Goal: Transaction & Acquisition: Purchase product/service

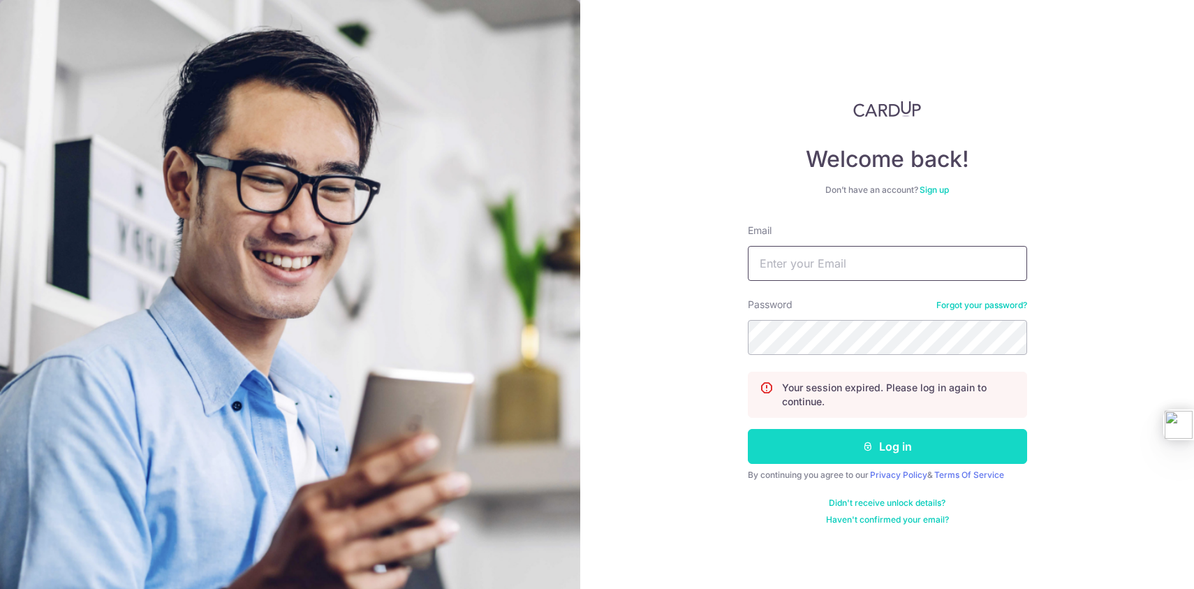
type input "lj5201@gmail.com"
click at [892, 438] on button "Log in" at bounding box center [887, 446] width 279 height 35
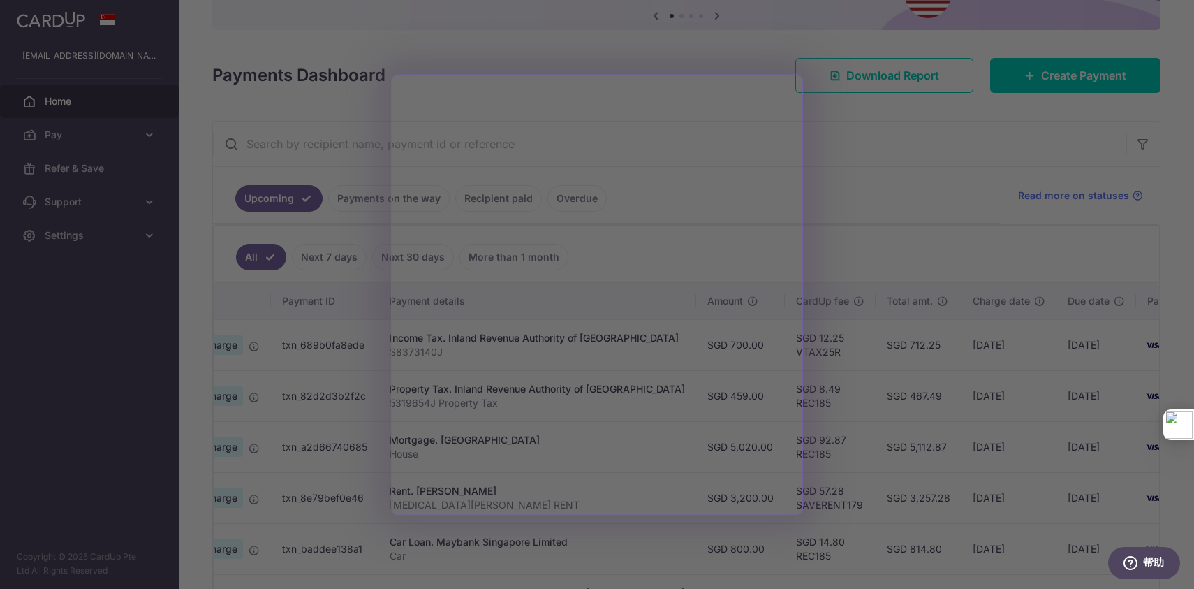
scroll to position [0, 146]
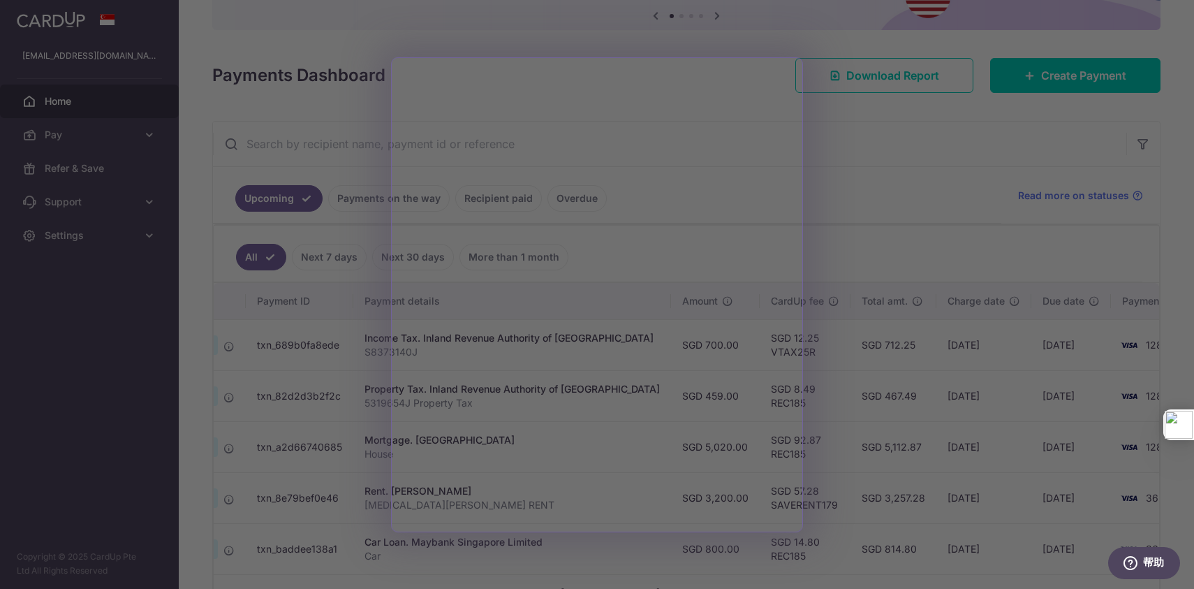
click at [947, 244] on div at bounding box center [603, 297] width 1206 height 594
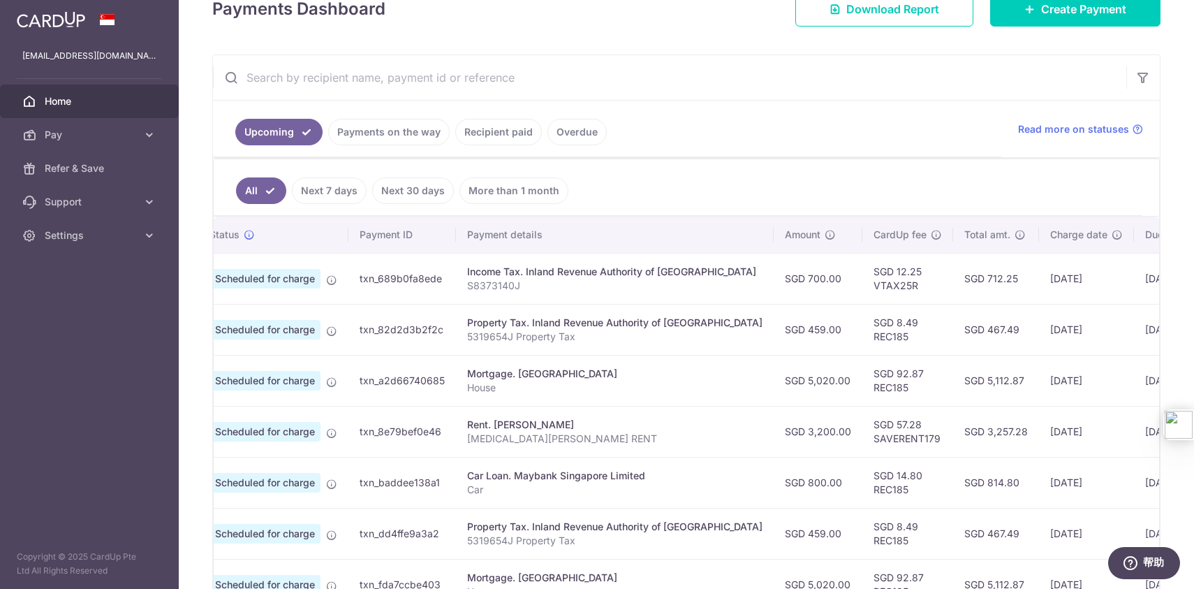
scroll to position [0, 0]
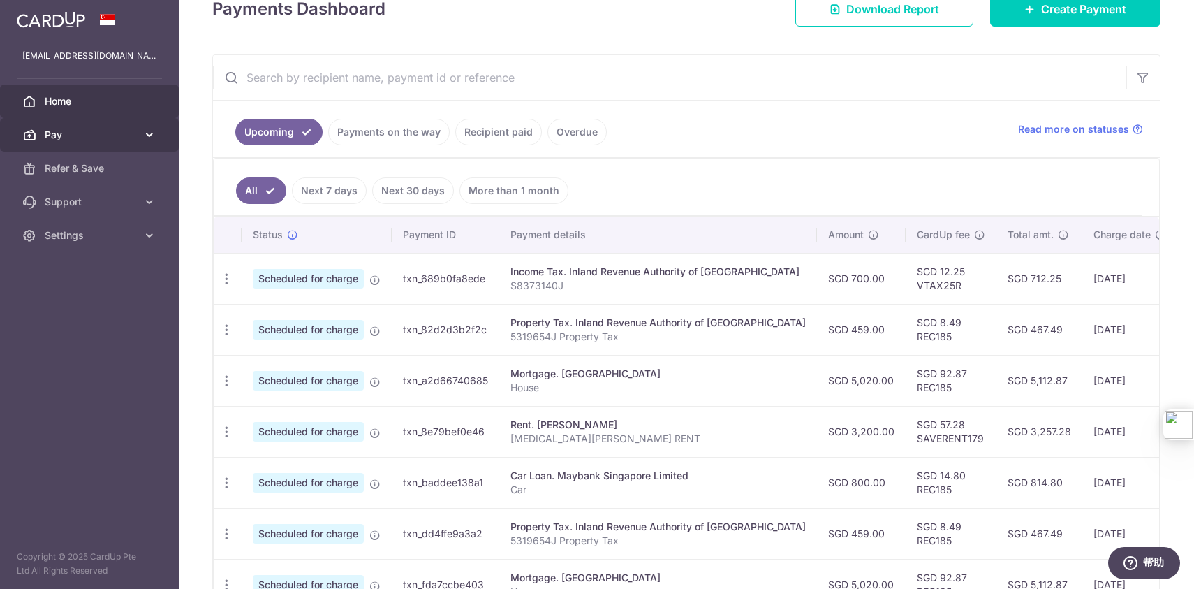
click at [138, 137] on link "Pay" at bounding box center [89, 135] width 179 height 34
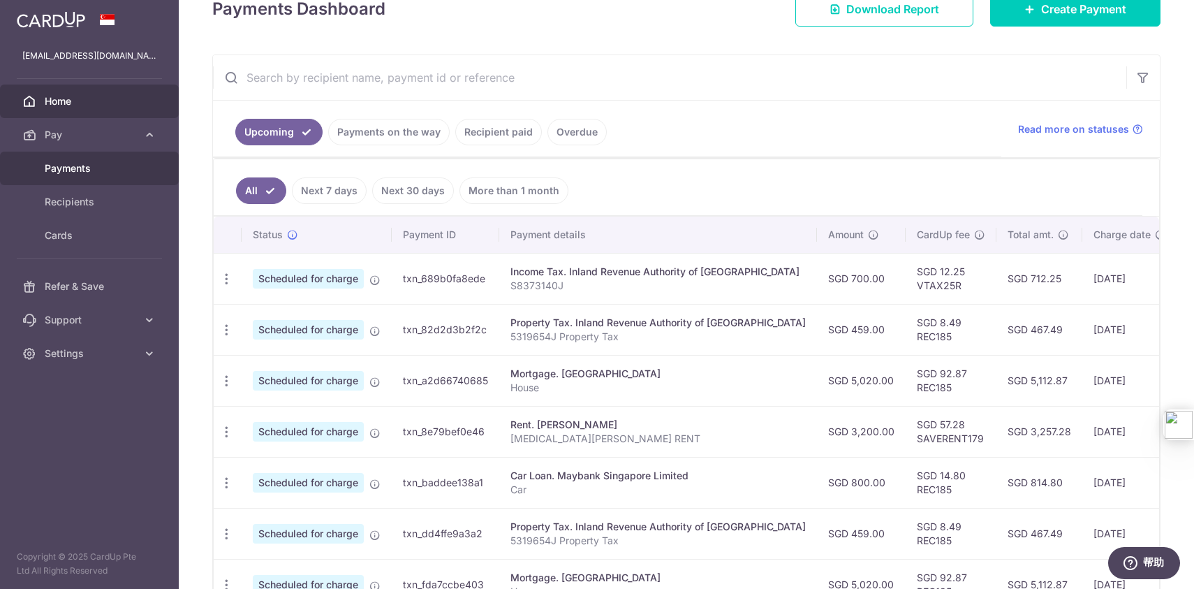
click at [109, 166] on span "Payments" at bounding box center [91, 168] width 92 height 14
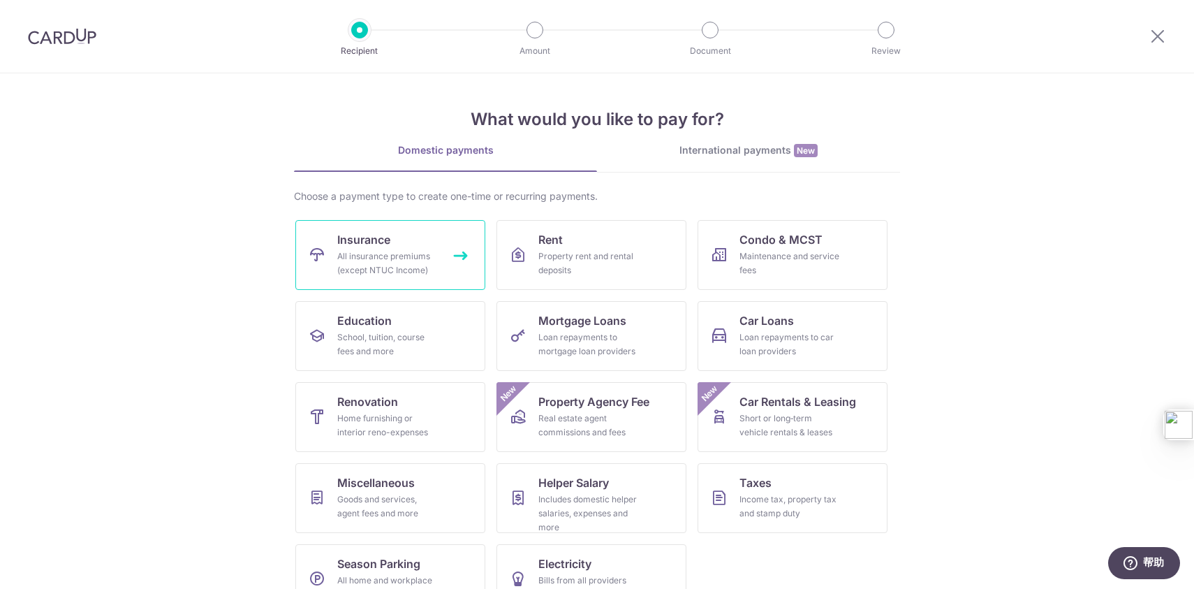
click at [417, 263] on div "All insurance premiums (except NTUC Income)" at bounding box center [387, 263] width 101 height 28
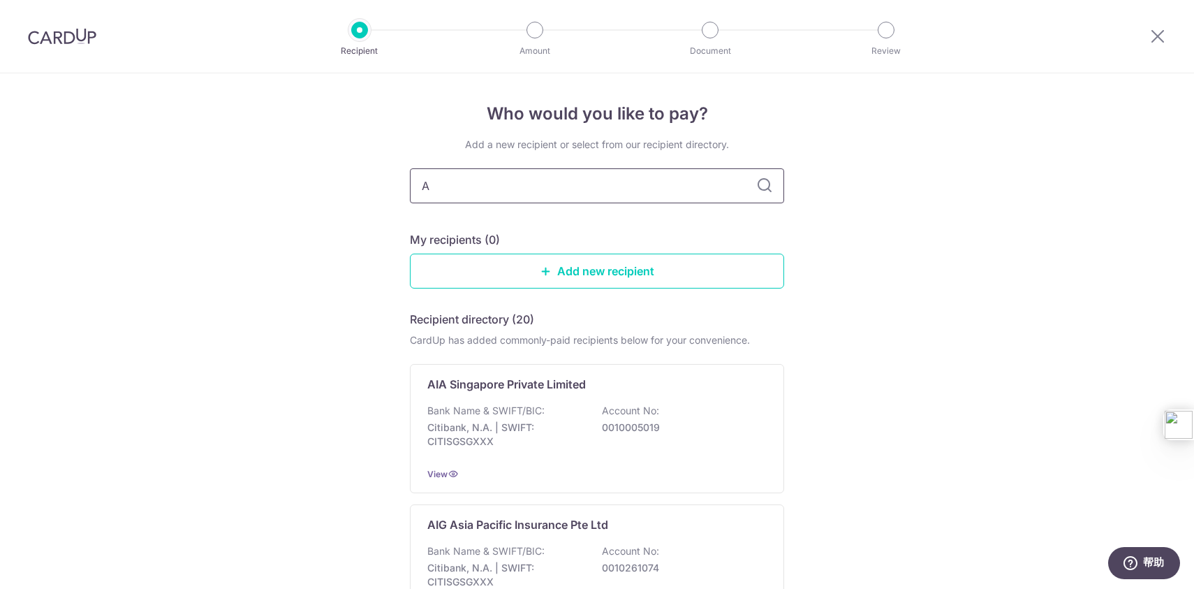
type input "AI"
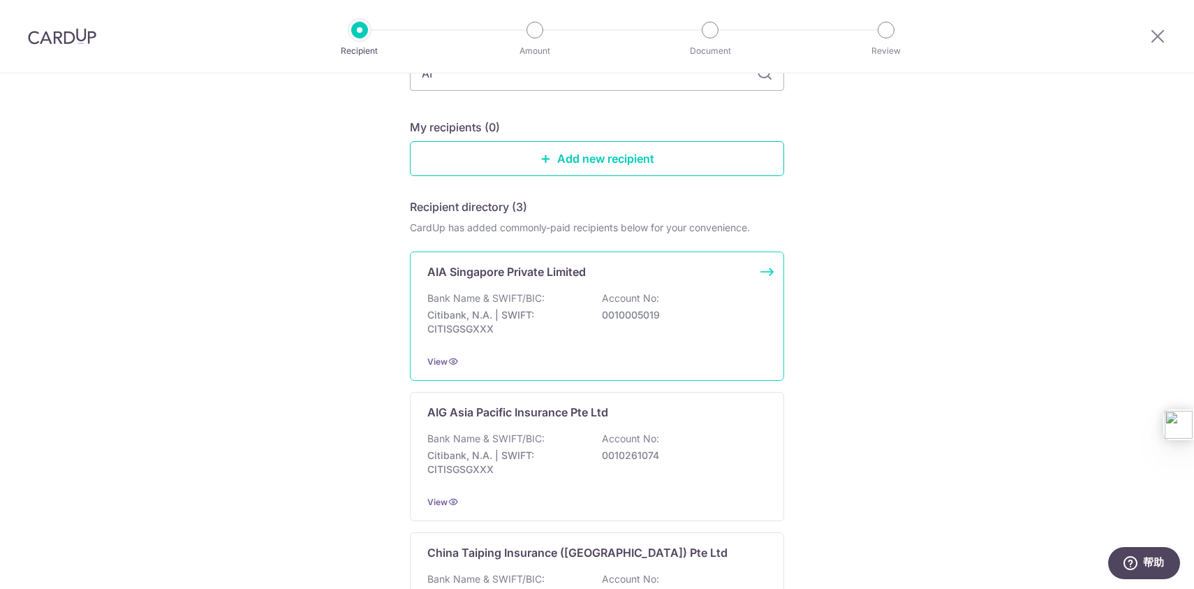
scroll to position [118, 0]
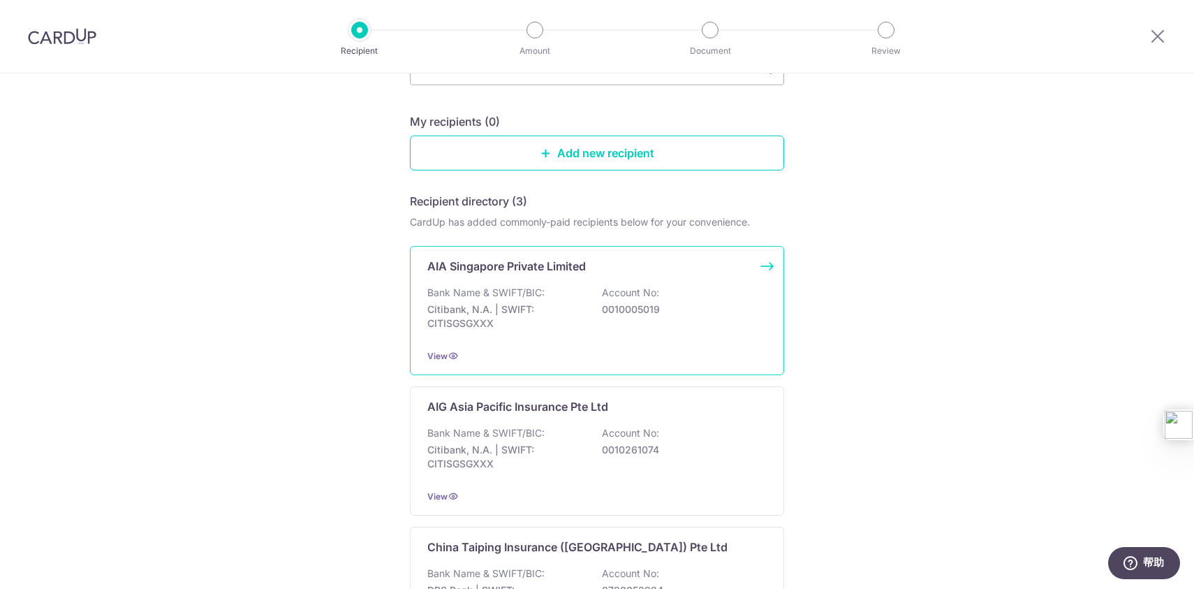
click at [663, 311] on p "0010005019" at bounding box center [680, 309] width 156 height 14
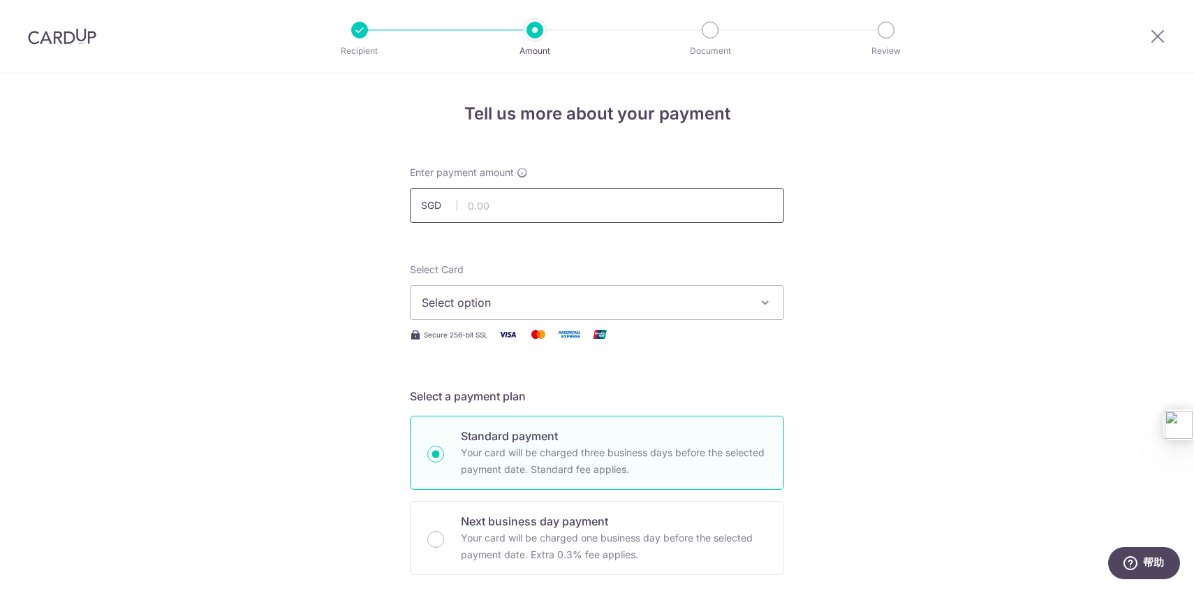
click at [674, 215] on input "text" at bounding box center [597, 205] width 374 height 35
type input "444.70"
click at [588, 307] on span "Select option" at bounding box center [584, 302] width 325 height 17
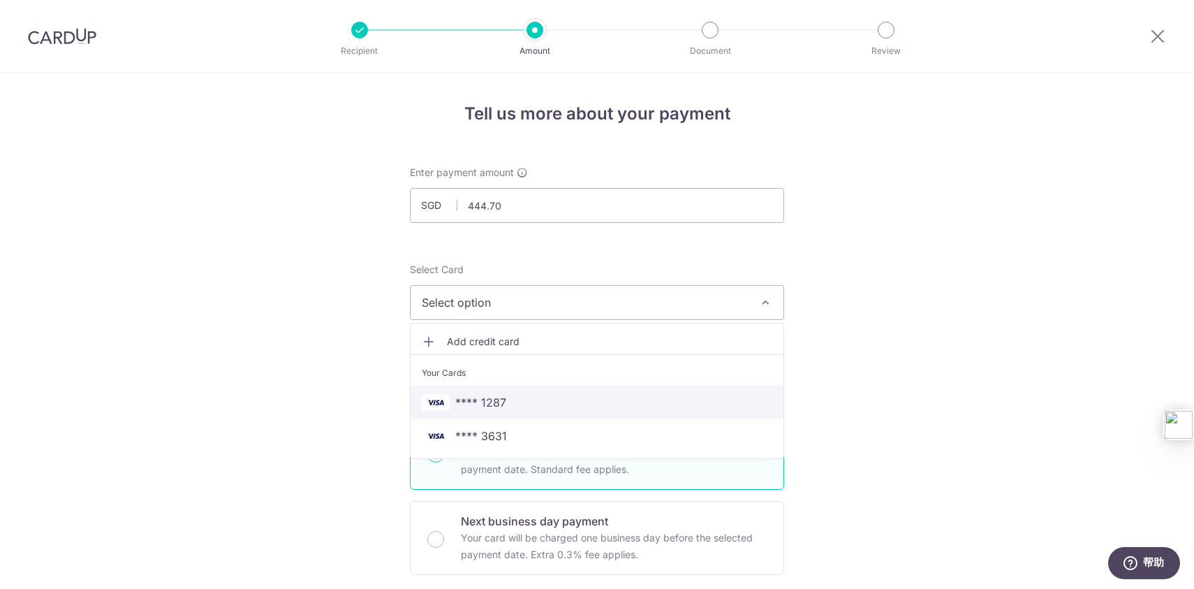
click at [542, 407] on span "**** 1287" at bounding box center [597, 402] width 351 height 17
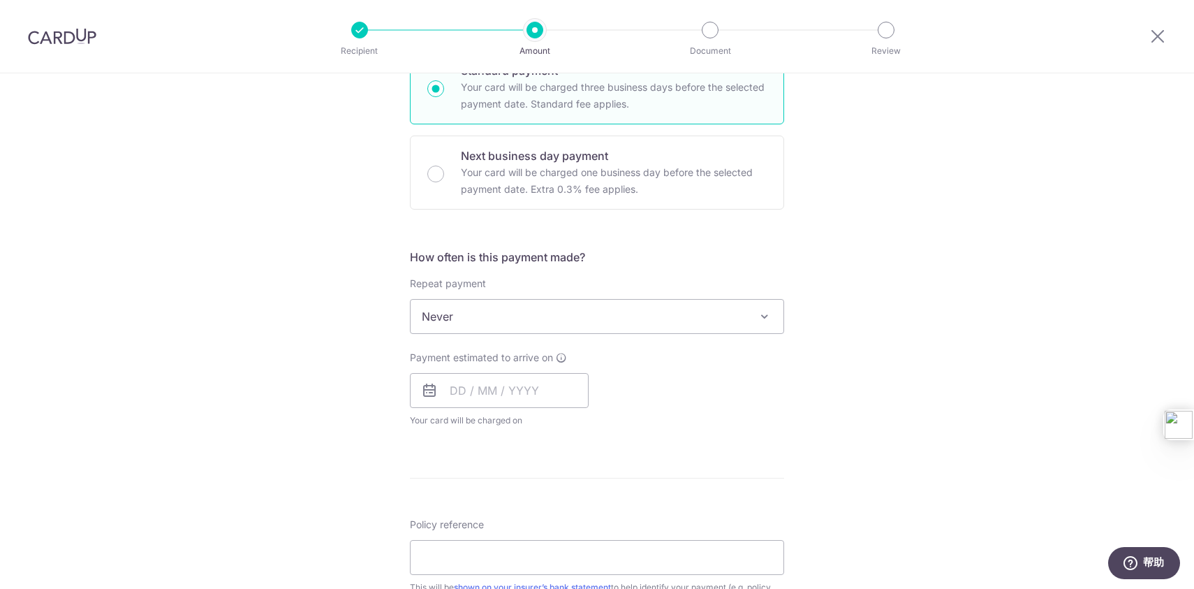
scroll to position [369, 0]
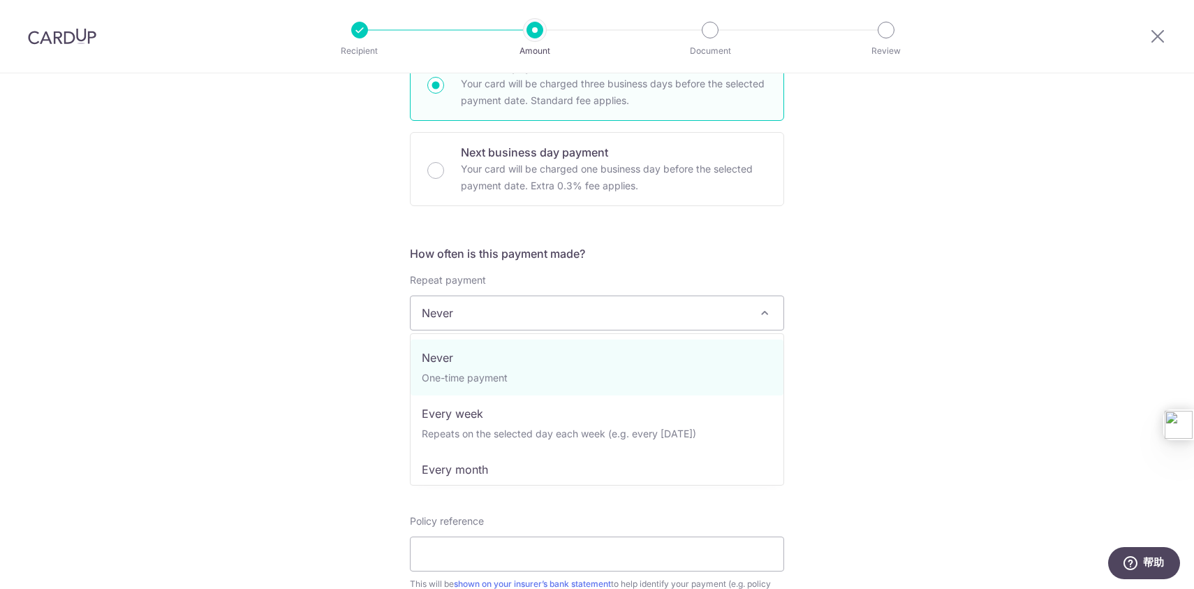
click at [705, 309] on span "Never" at bounding box center [597, 313] width 373 height 34
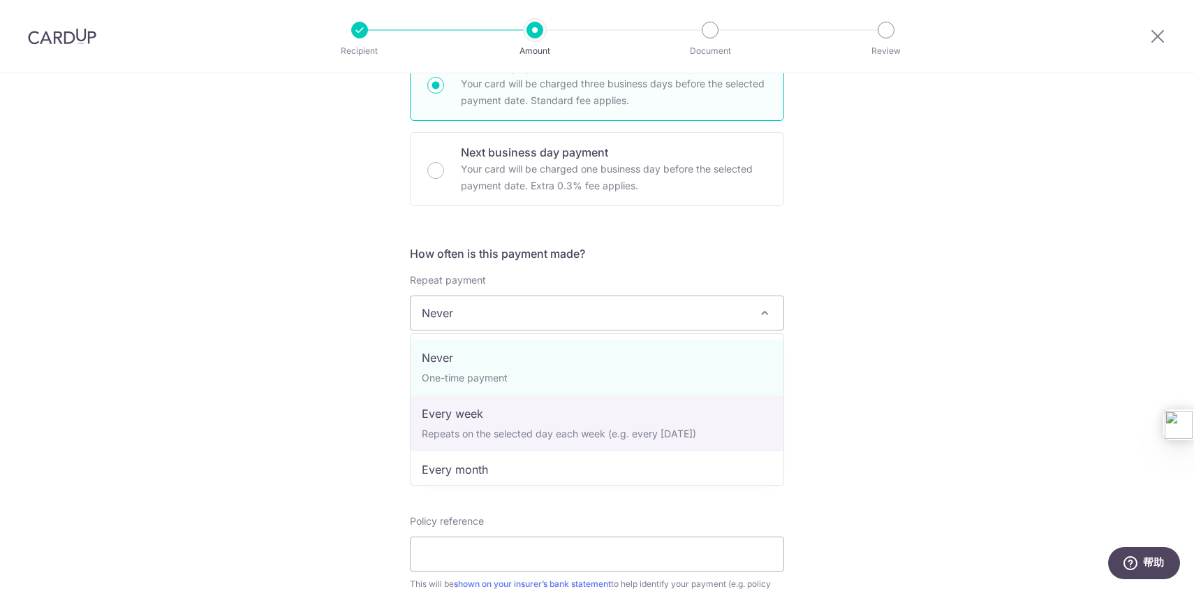
select select "2"
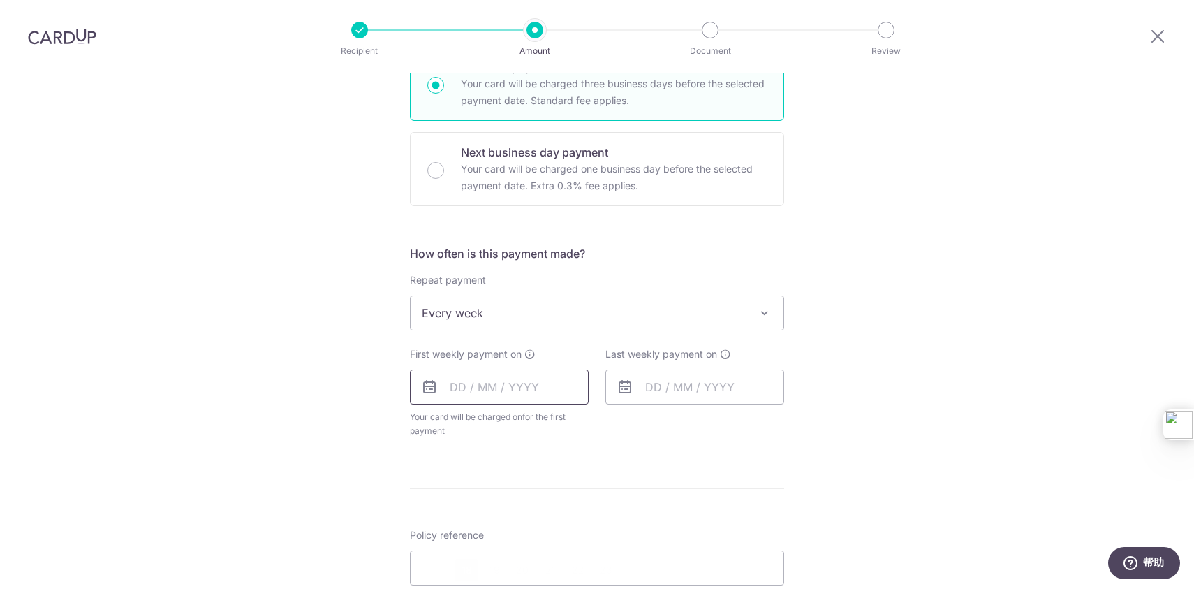
click at [460, 386] on input "text" at bounding box center [499, 386] width 179 height 35
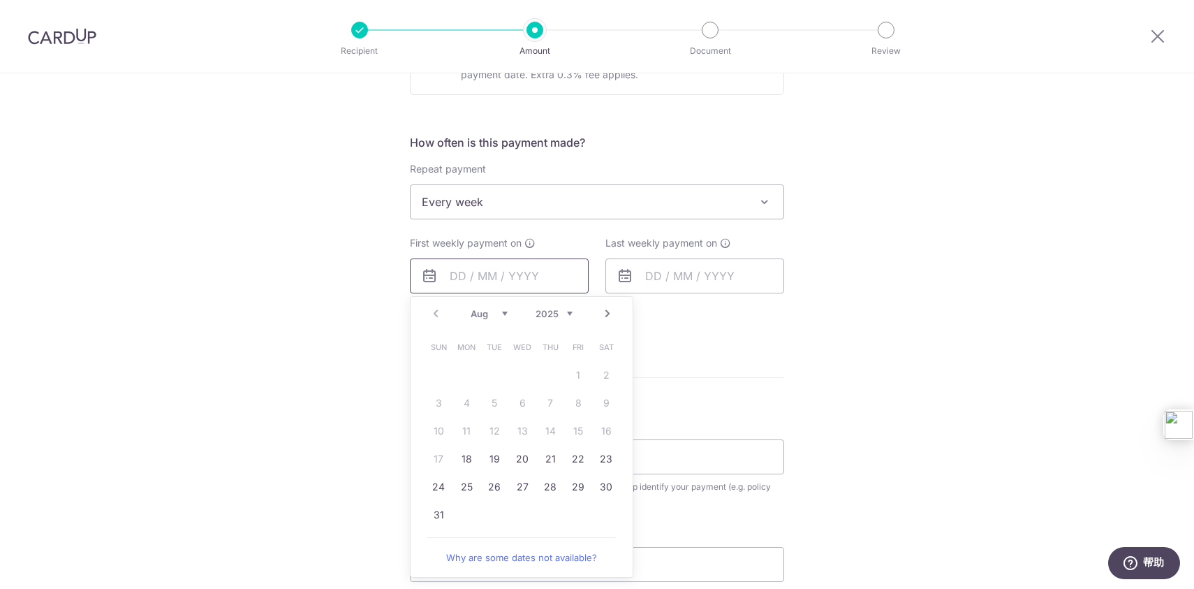
scroll to position [484, 0]
click at [473, 459] on link "18" at bounding box center [466, 454] width 22 height 22
type input "[DATE]"
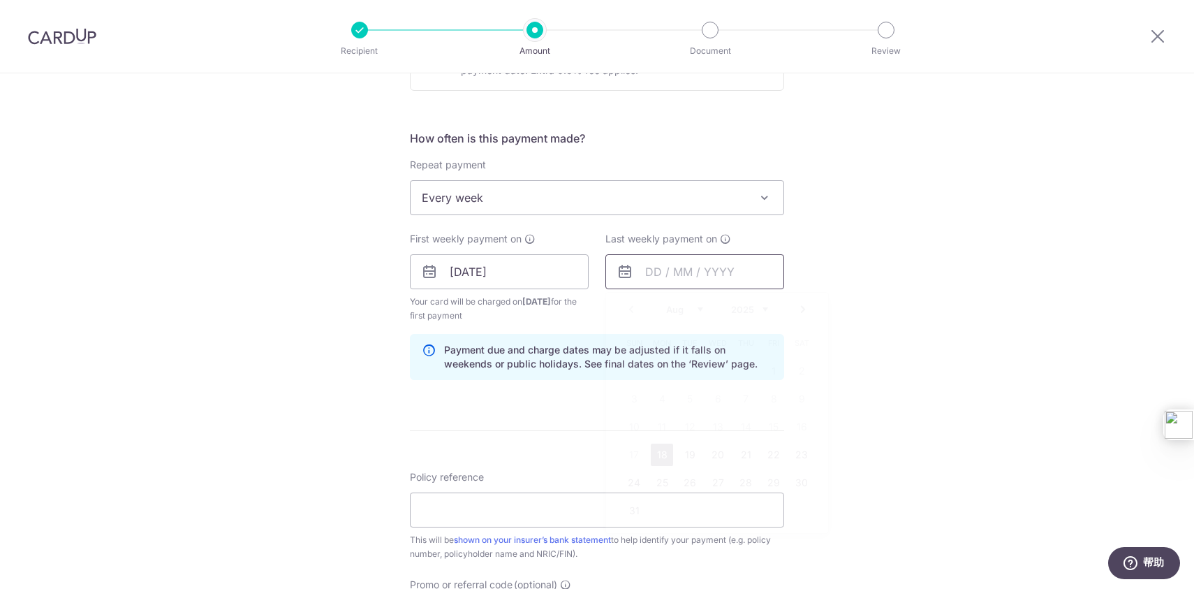
click at [654, 277] on input "text" at bounding box center [694, 271] width 179 height 35
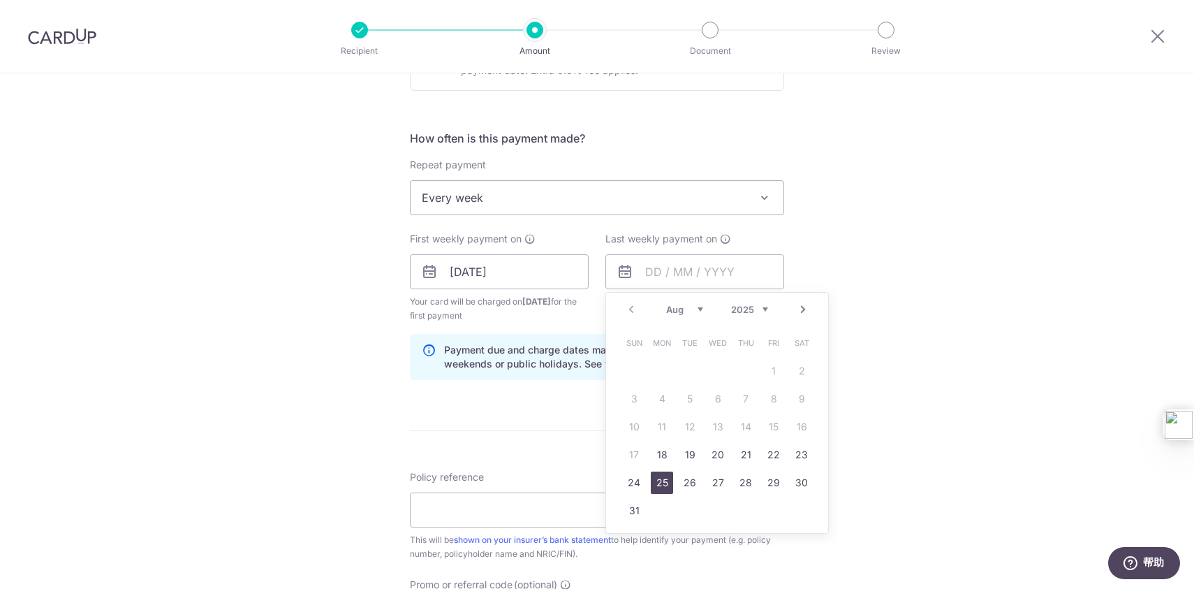
click at [660, 483] on link "25" at bounding box center [662, 482] width 22 height 22
type input "25/08/2025"
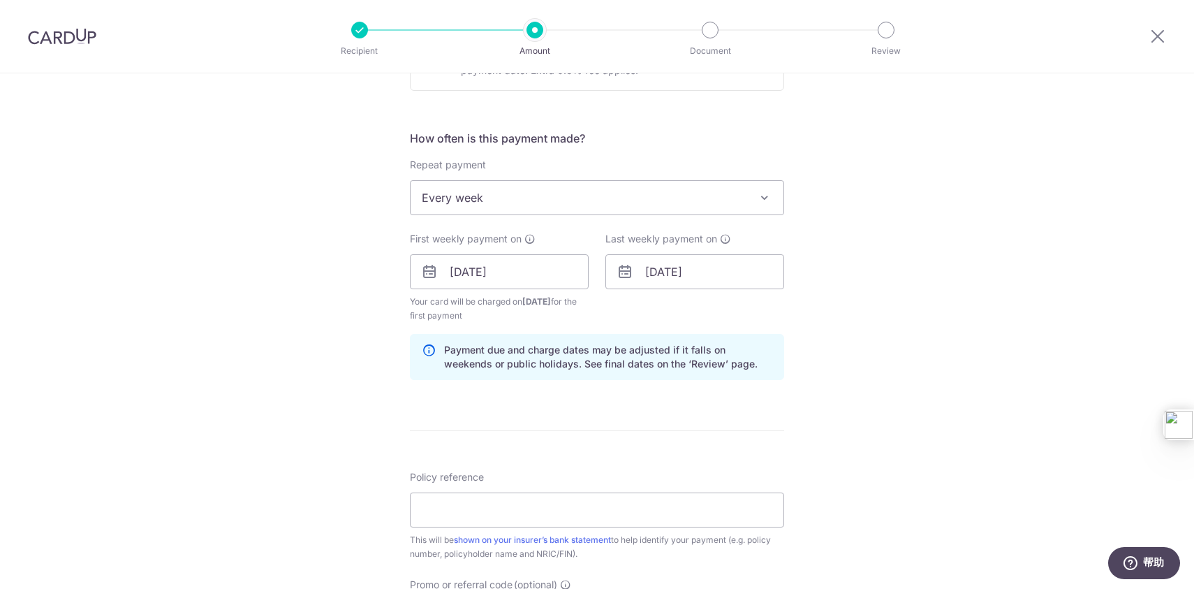
click at [899, 337] on div "Tell us more about your payment Enter payment amount SGD 444.70 444.70 Select C…" at bounding box center [597, 256] width 1194 height 1335
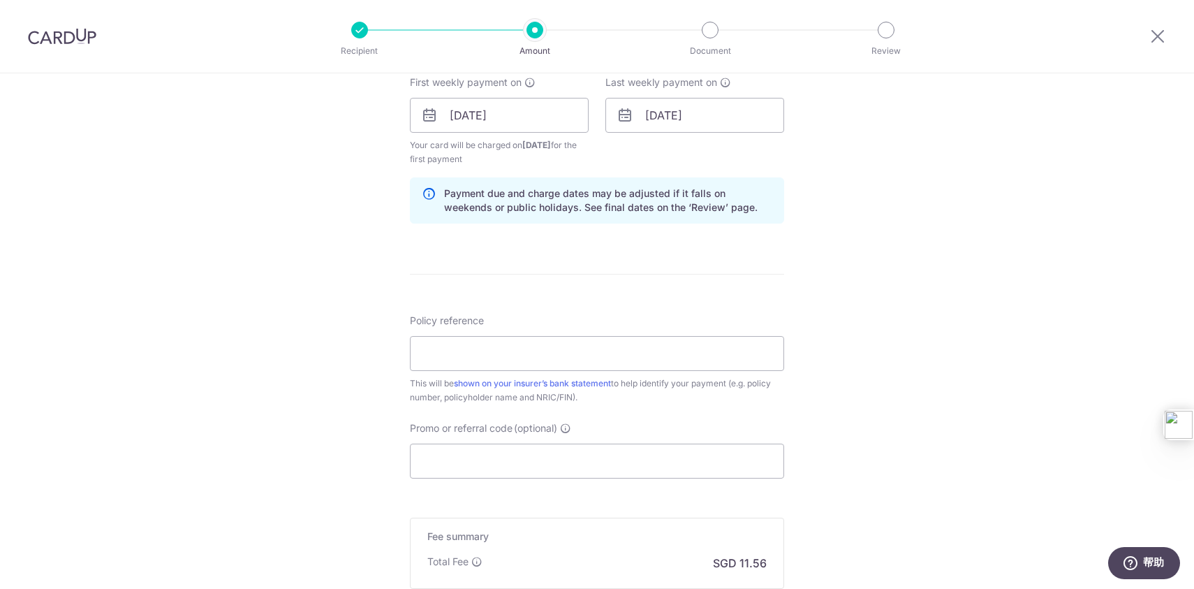
scroll to position [660, 0]
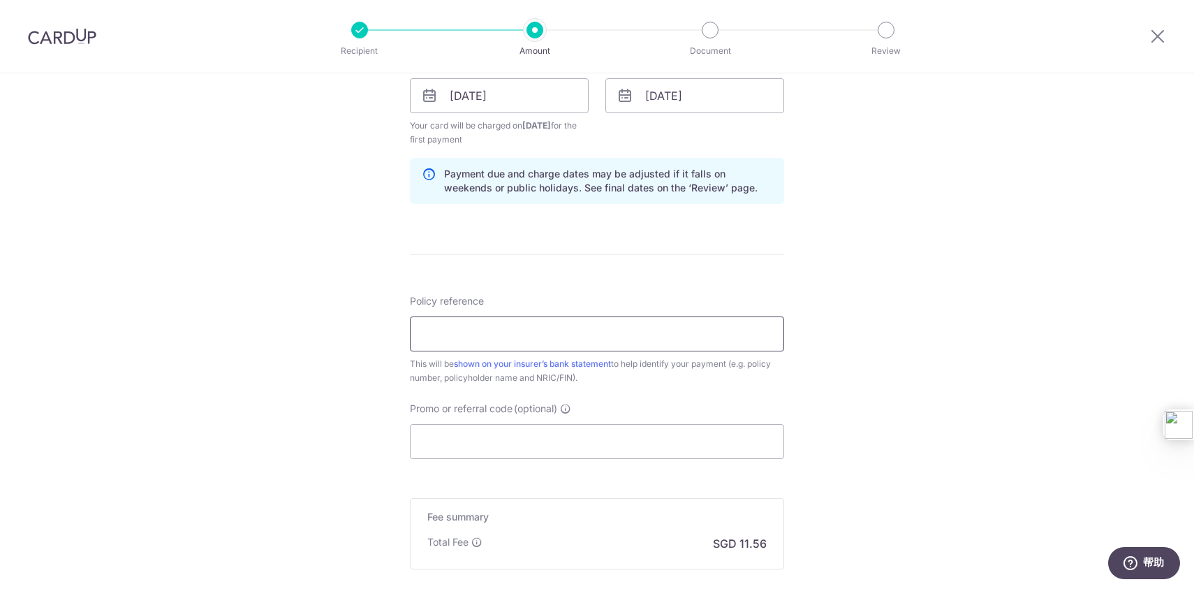
click at [558, 335] on input "Policy reference" at bounding box center [597, 333] width 374 height 35
click at [531, 439] on input "Promo or referral code (optional)" at bounding box center [597, 441] width 374 height 35
paste input "REC185"
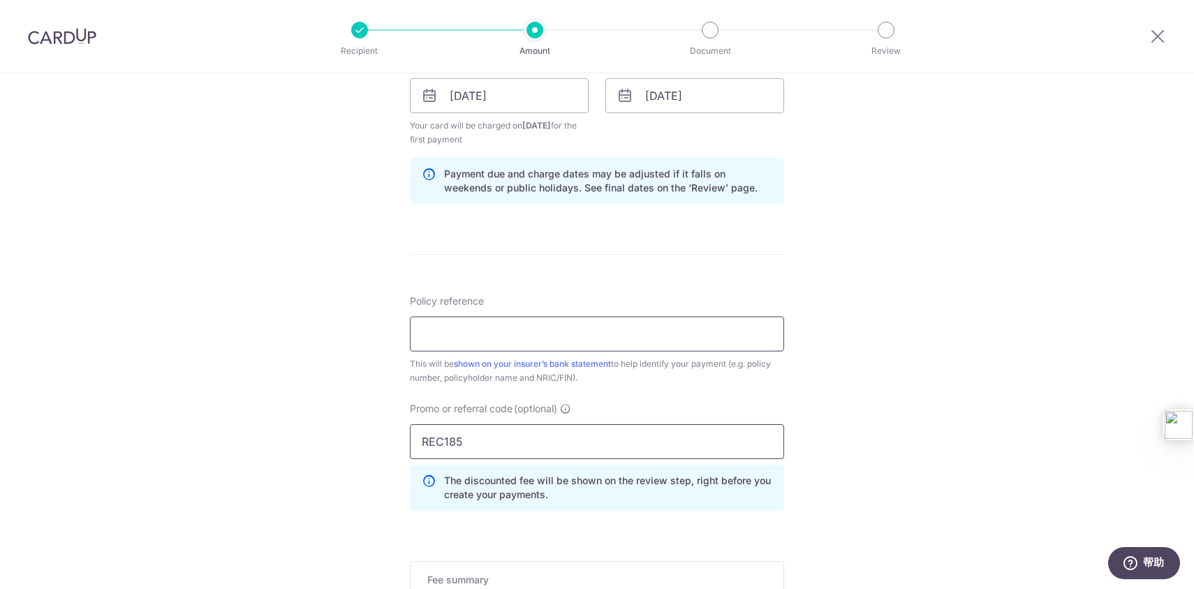
type input "REC185"
click at [585, 319] on input "Policy reference" at bounding box center [597, 333] width 374 height 35
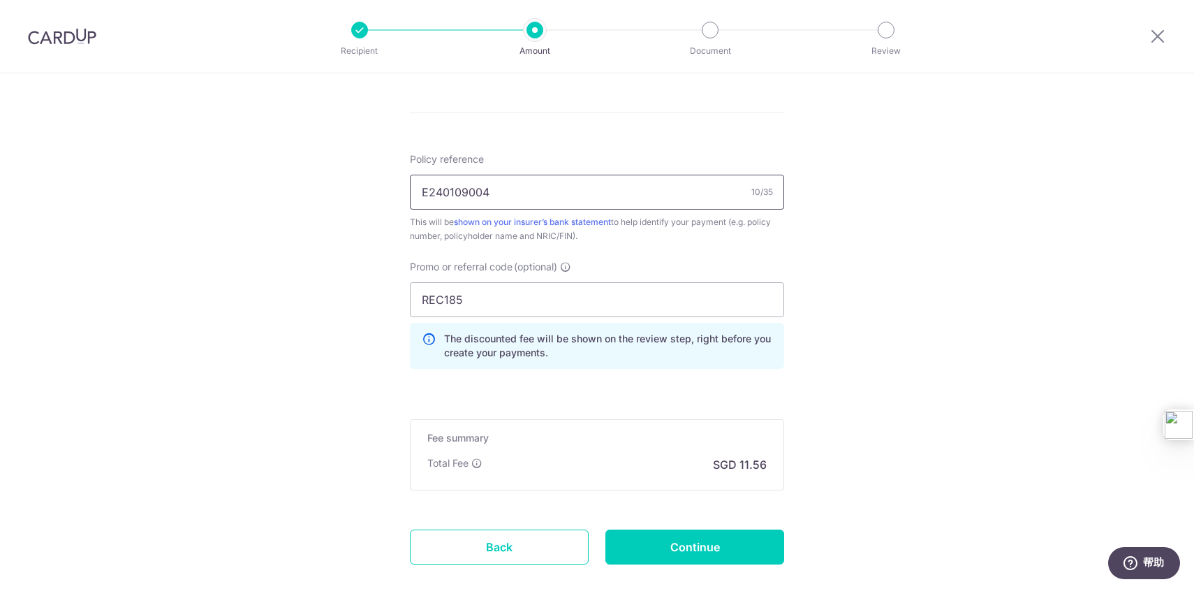
scroll to position [811, 0]
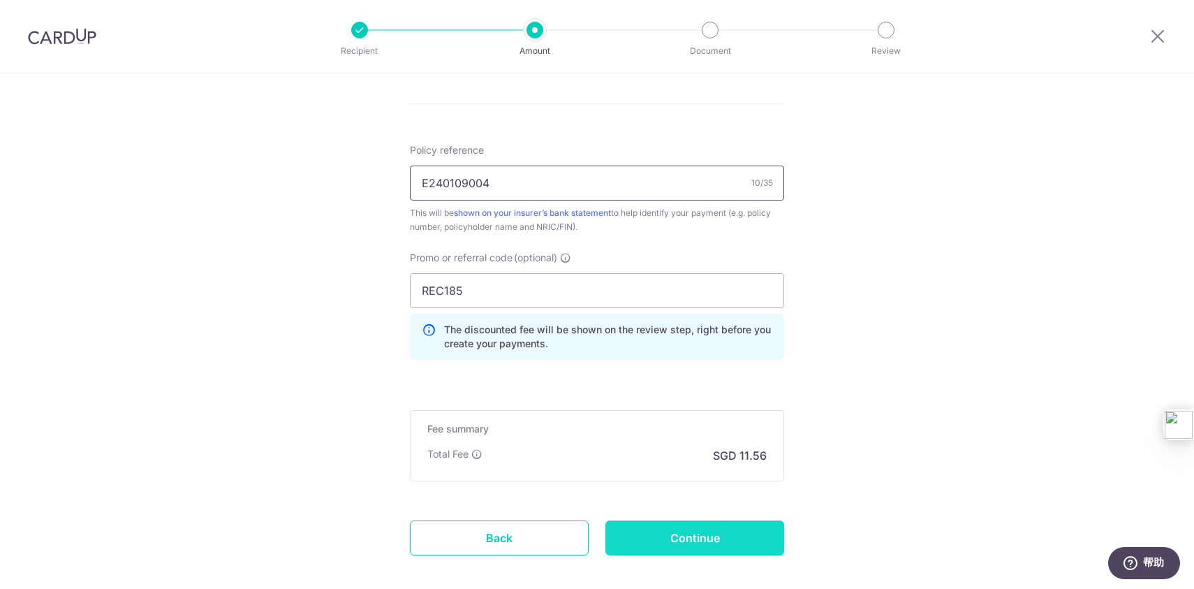
type input "E240109004"
click at [707, 538] on input "Continue" at bounding box center [694, 537] width 179 height 35
type input "Create Schedule"
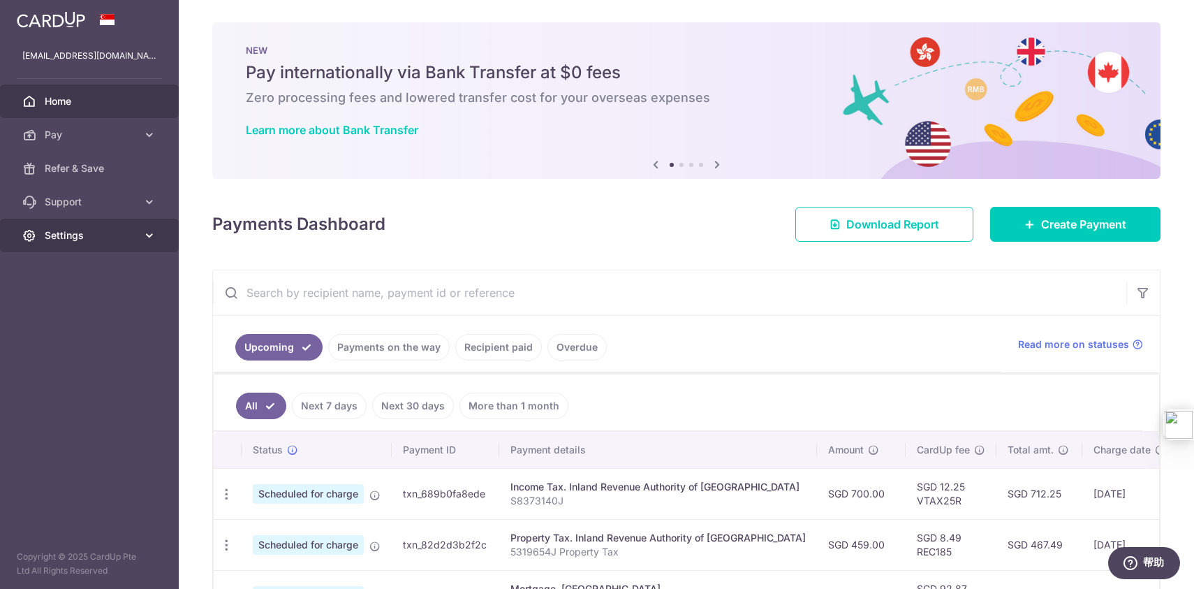
click at [75, 236] on span "Settings" at bounding box center [91, 235] width 92 height 14
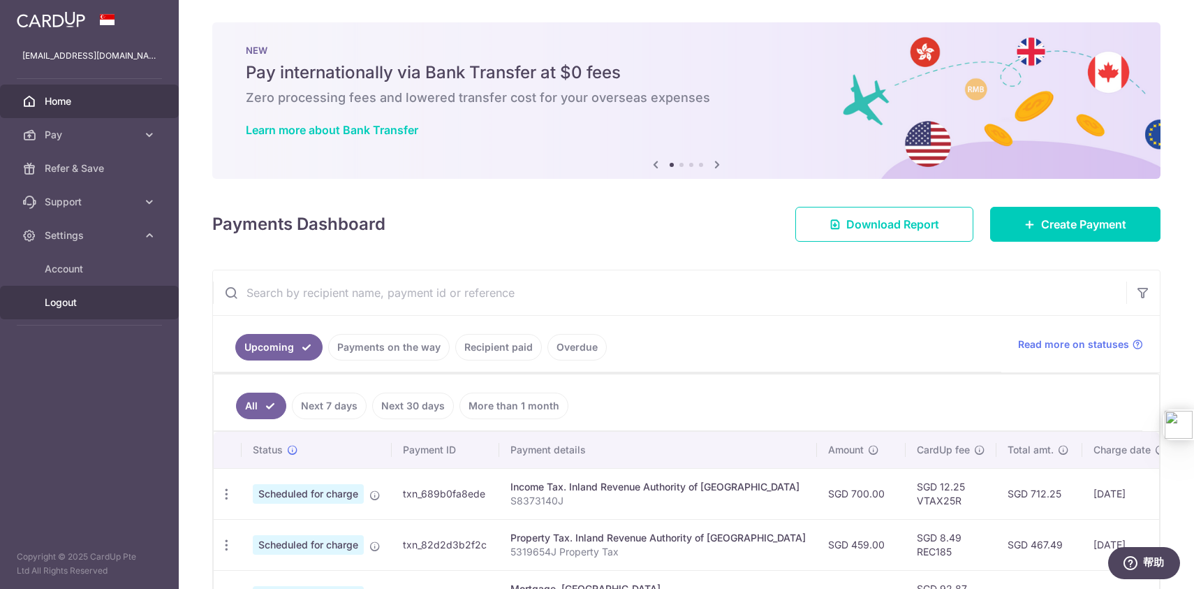
click at [72, 302] on span "Logout" at bounding box center [91, 302] width 92 height 14
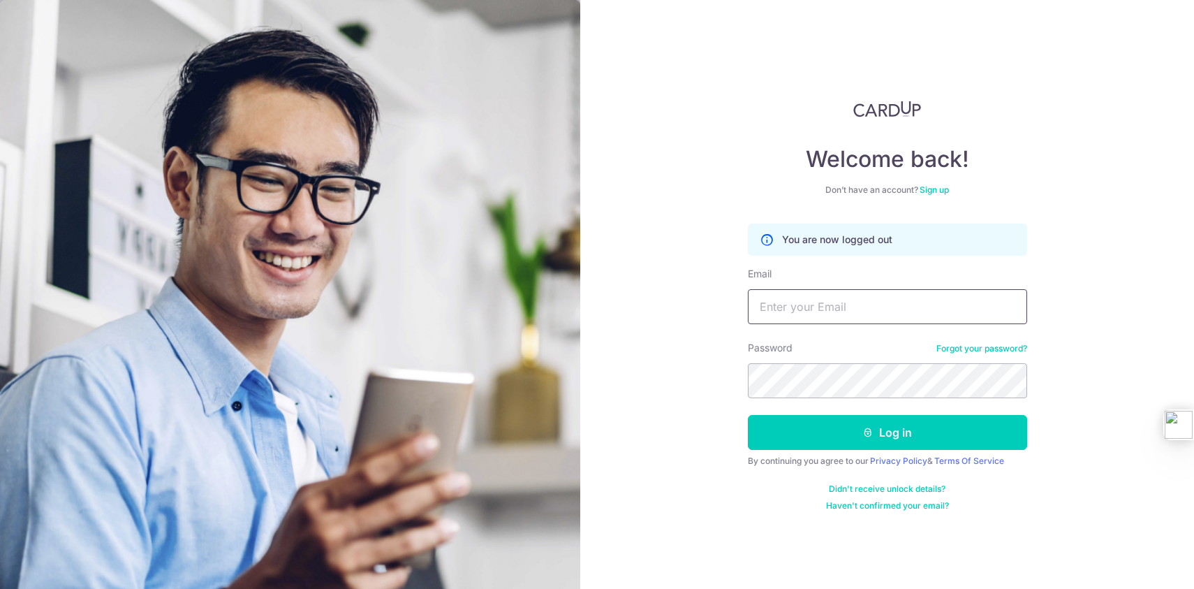
type input "[EMAIL_ADDRESS][DOMAIN_NAME]"
click at [874, 102] on img at bounding box center [887, 109] width 68 height 17
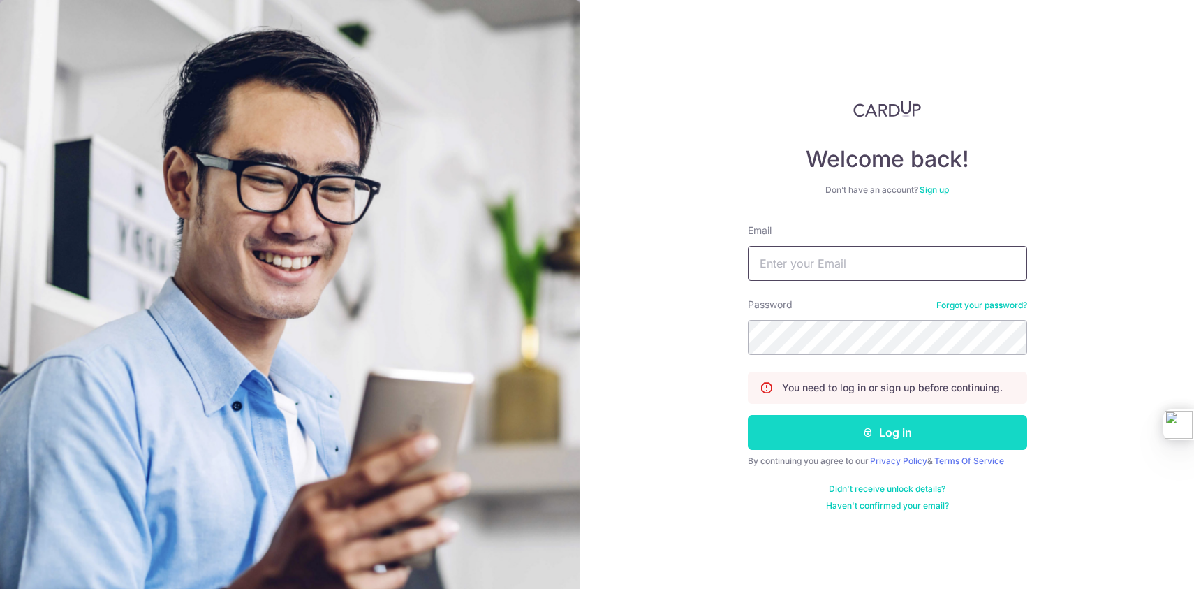
type input "[EMAIL_ADDRESS][DOMAIN_NAME]"
click at [878, 431] on button "Log in" at bounding box center [887, 432] width 279 height 35
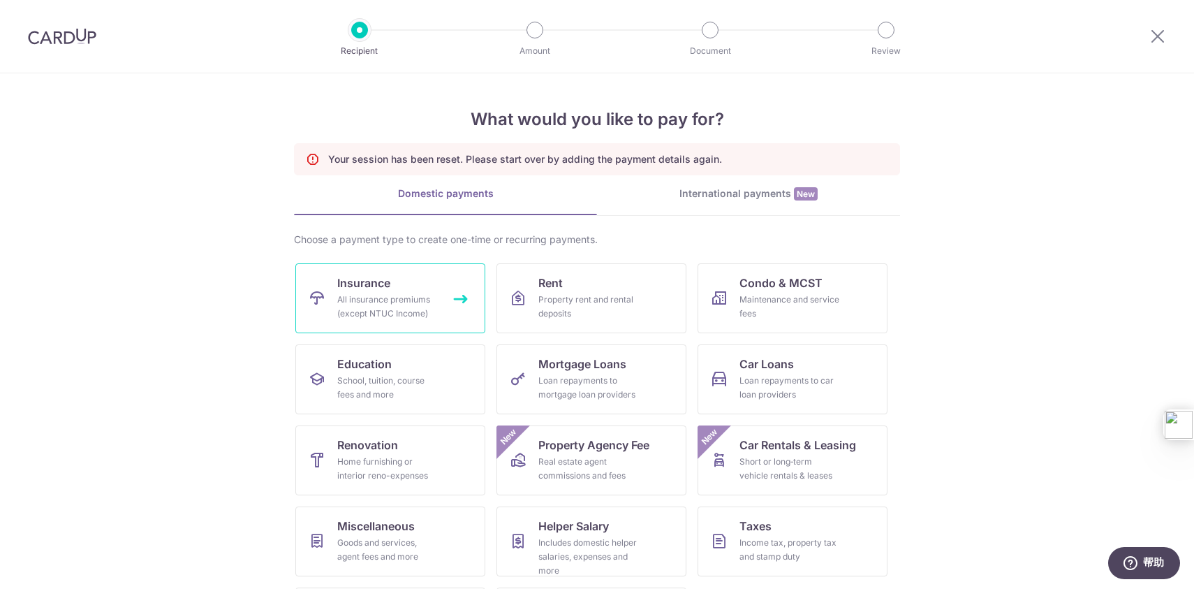
click at [395, 309] on div "All insurance premiums (except NTUC Income)" at bounding box center [387, 307] width 101 height 28
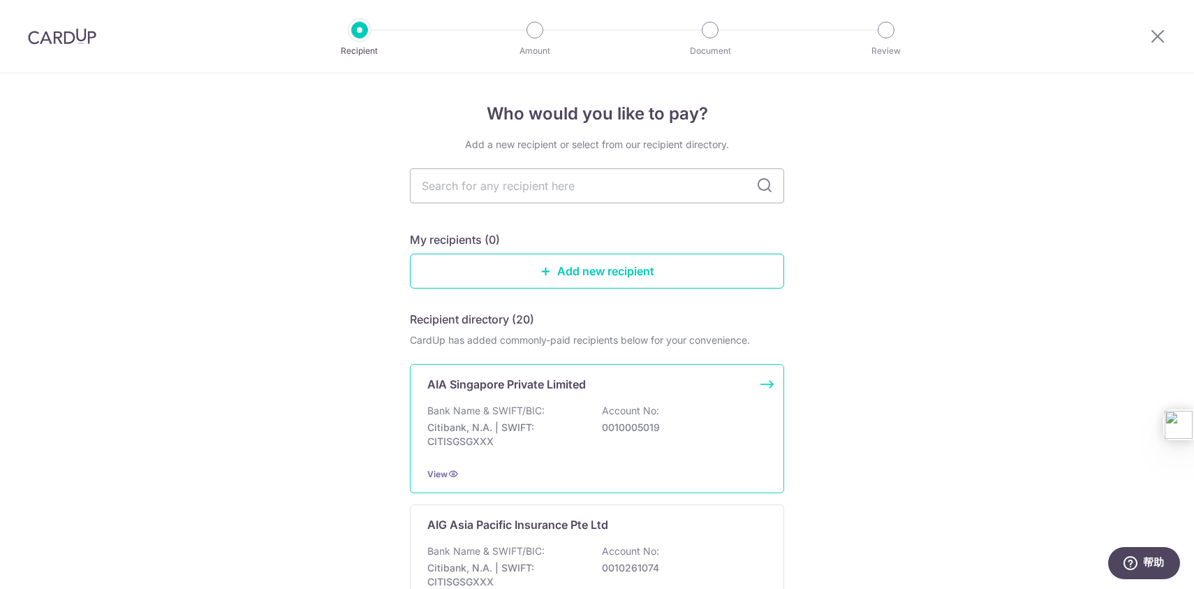
click at [557, 410] on div "Bank Name & SWIFT/BIC: Citibank, N.A. | SWIFT: CITISGSGXXX Account No: 00100050…" at bounding box center [596, 430] width 339 height 52
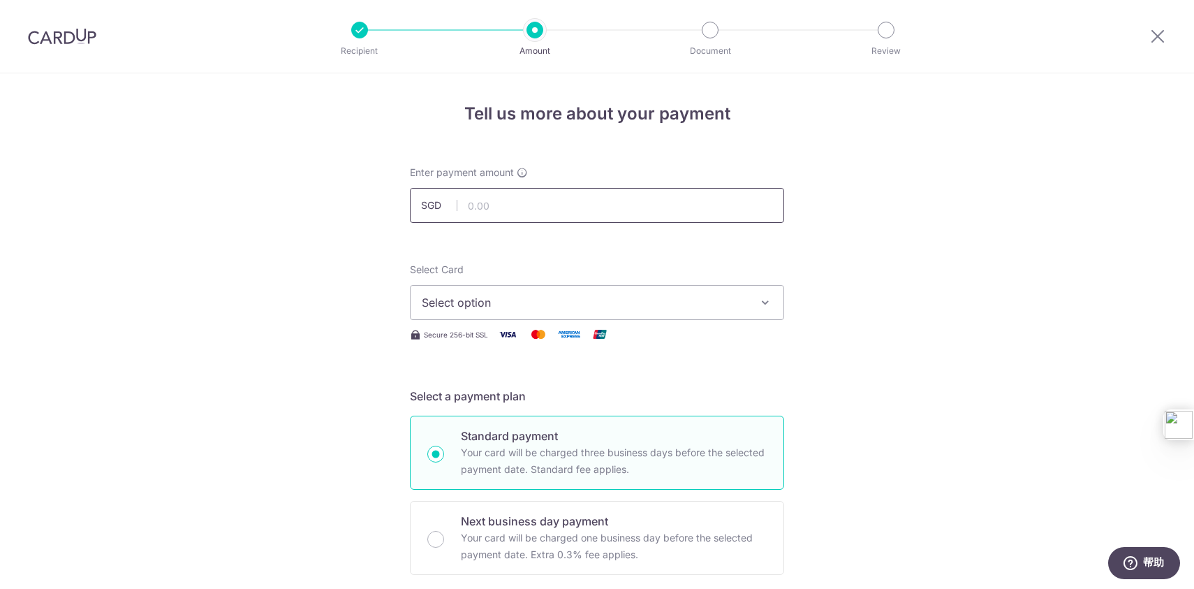
click at [596, 205] on input "text" at bounding box center [597, 205] width 374 height 35
type input "444.70"
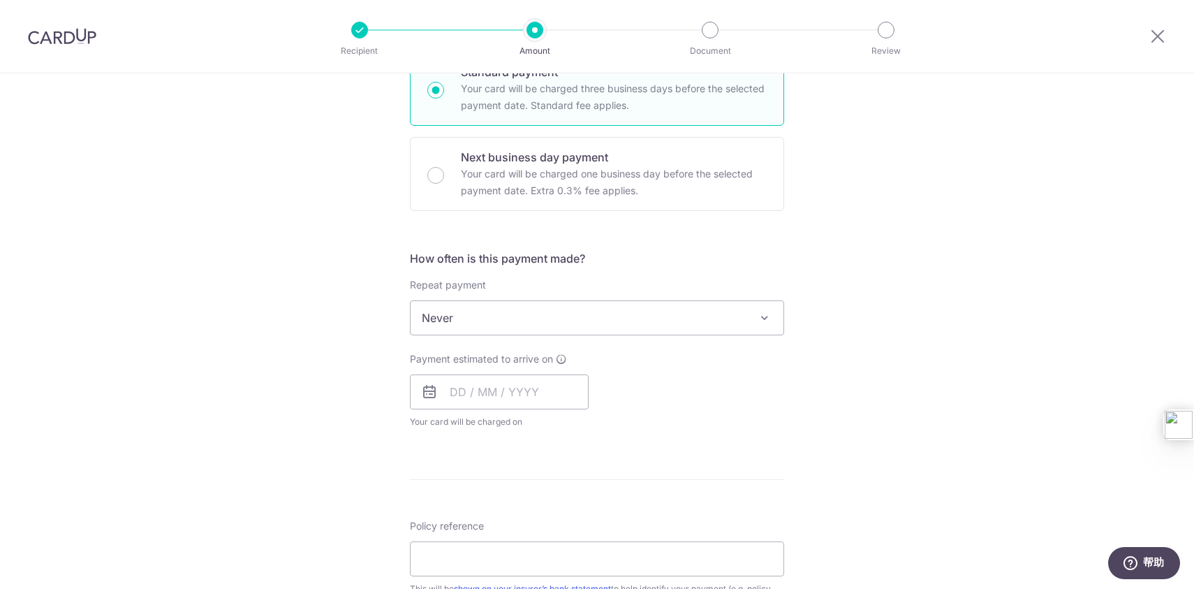
scroll to position [406, 0]
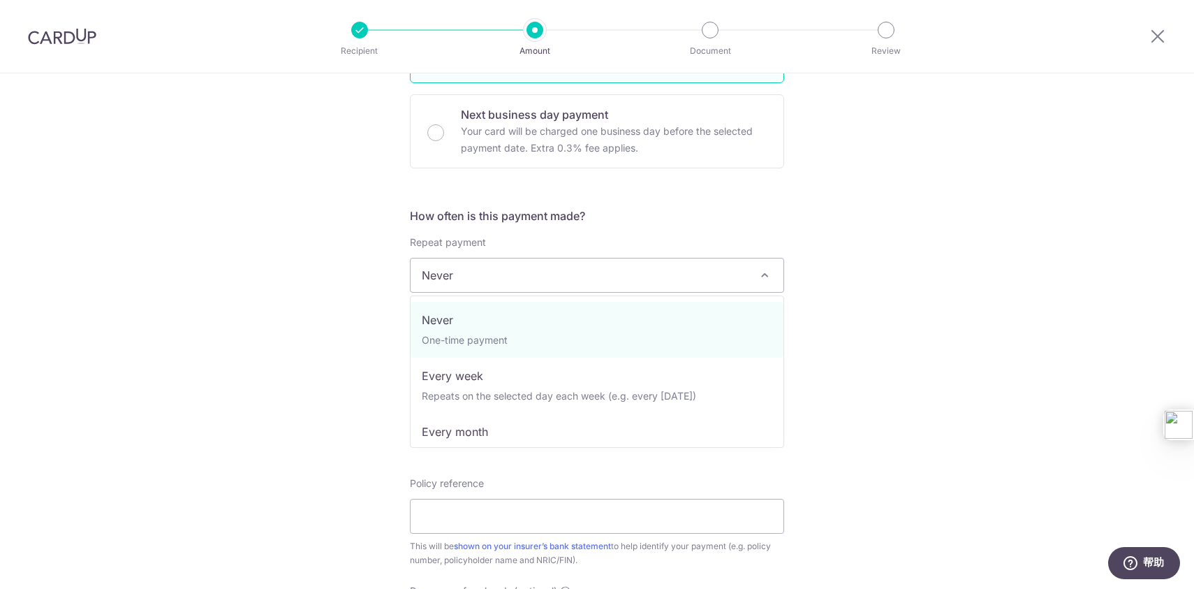
click at [534, 274] on span "Never" at bounding box center [597, 275] width 373 height 34
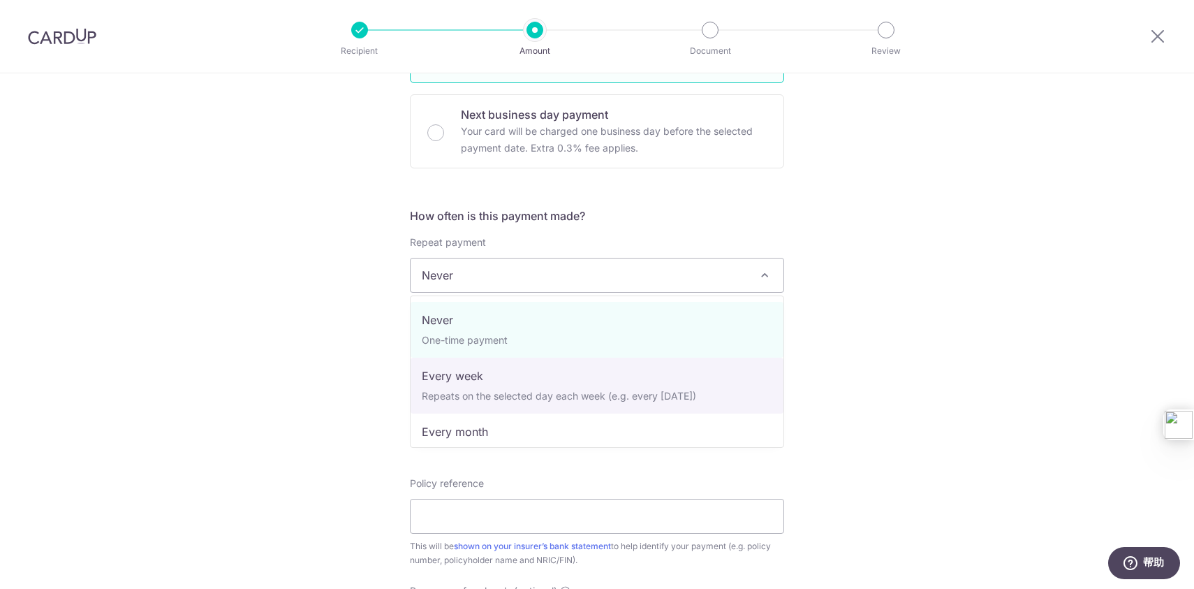
select select "2"
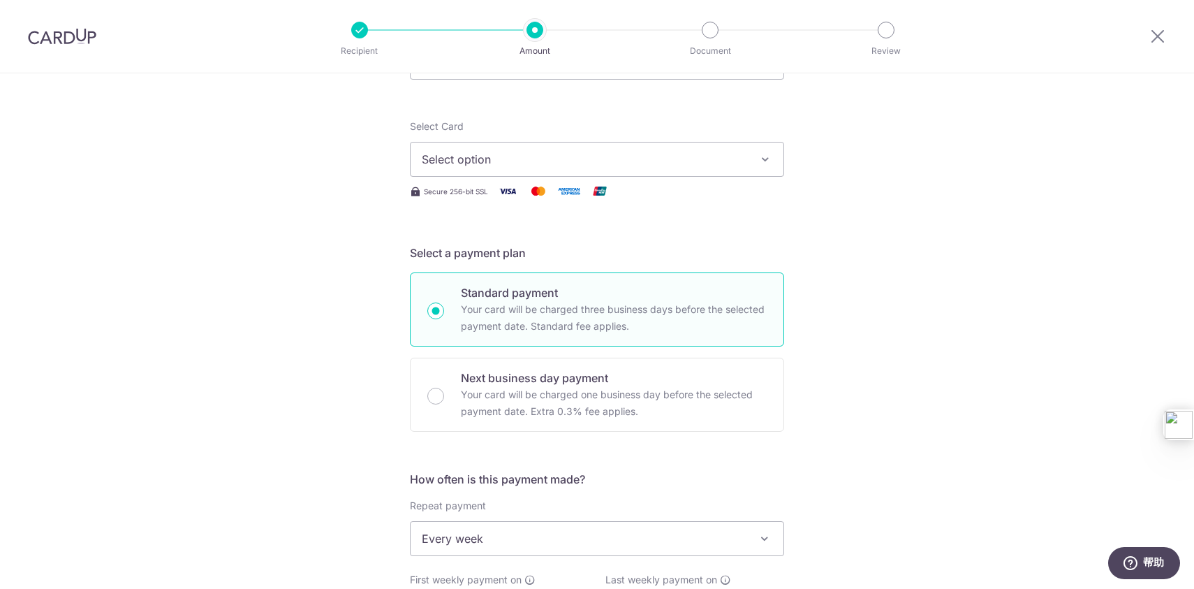
scroll to position [129, 0]
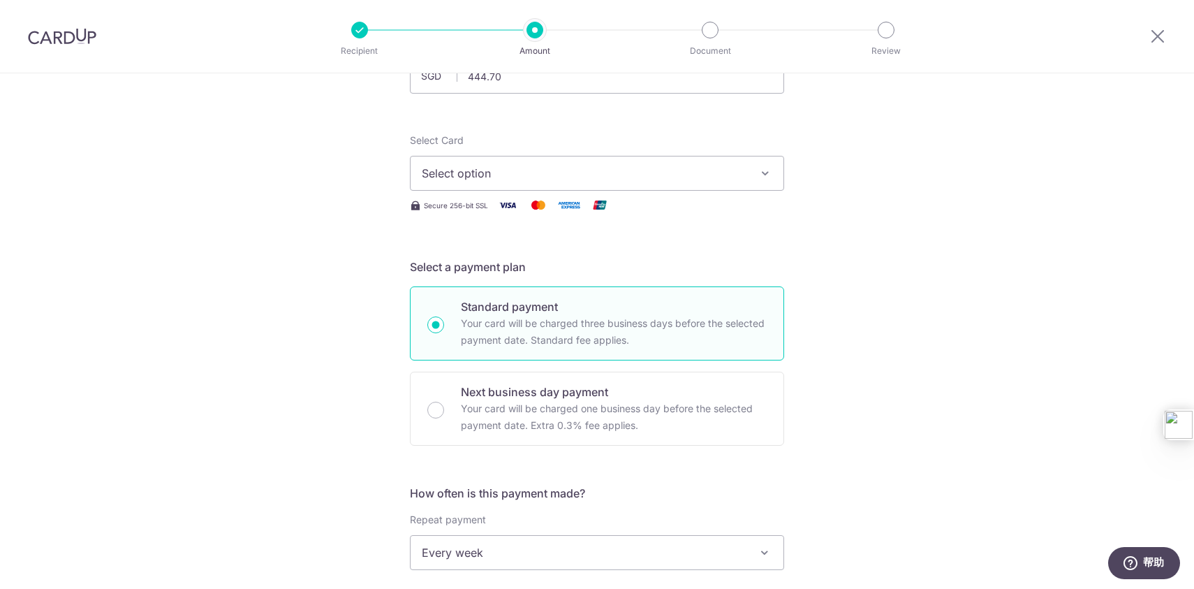
click at [605, 170] on span "Select option" at bounding box center [584, 173] width 325 height 17
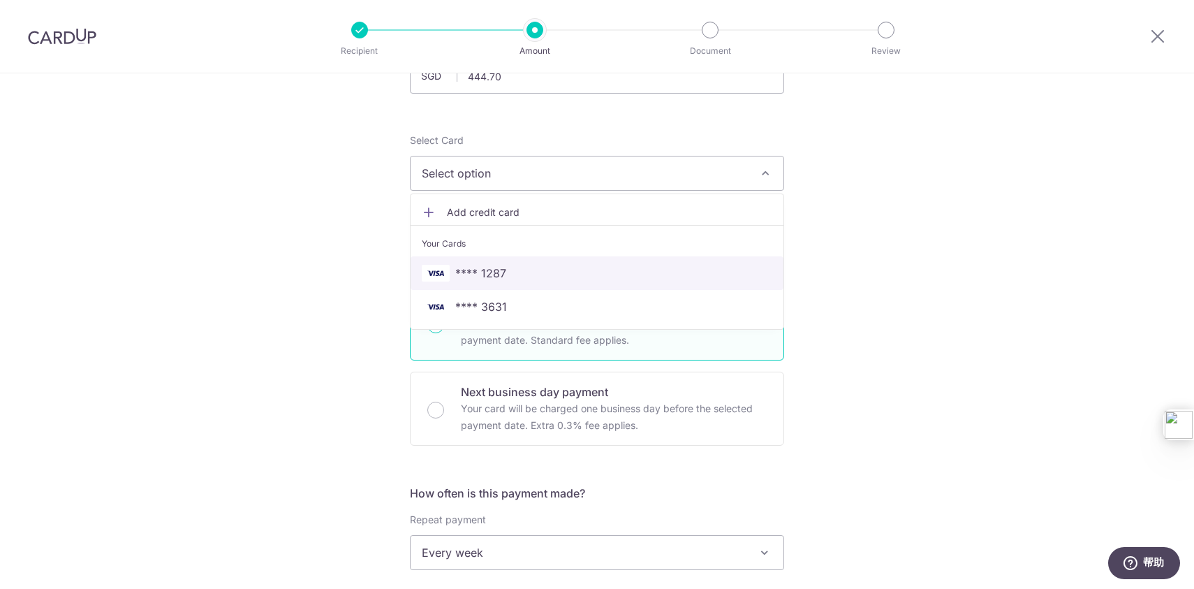
click at [549, 277] on span "**** 1287" at bounding box center [597, 273] width 351 height 17
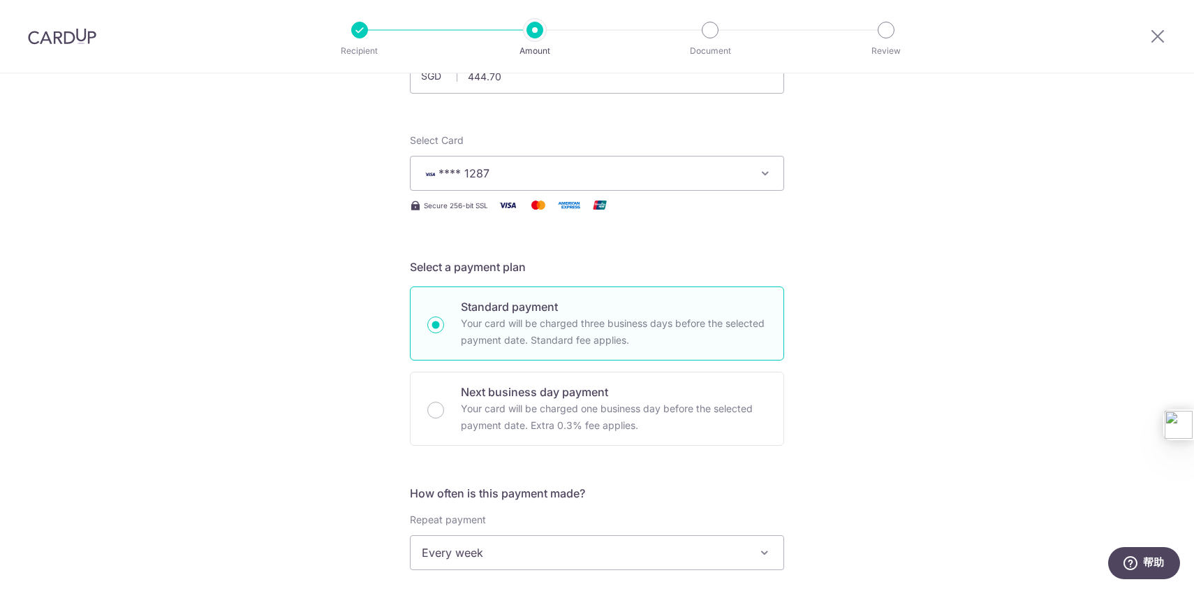
click at [872, 271] on div "Tell us more about your payment Enter payment amount SGD 444.70 444.70 Select C…" at bounding box center [597, 582] width 1194 height 1277
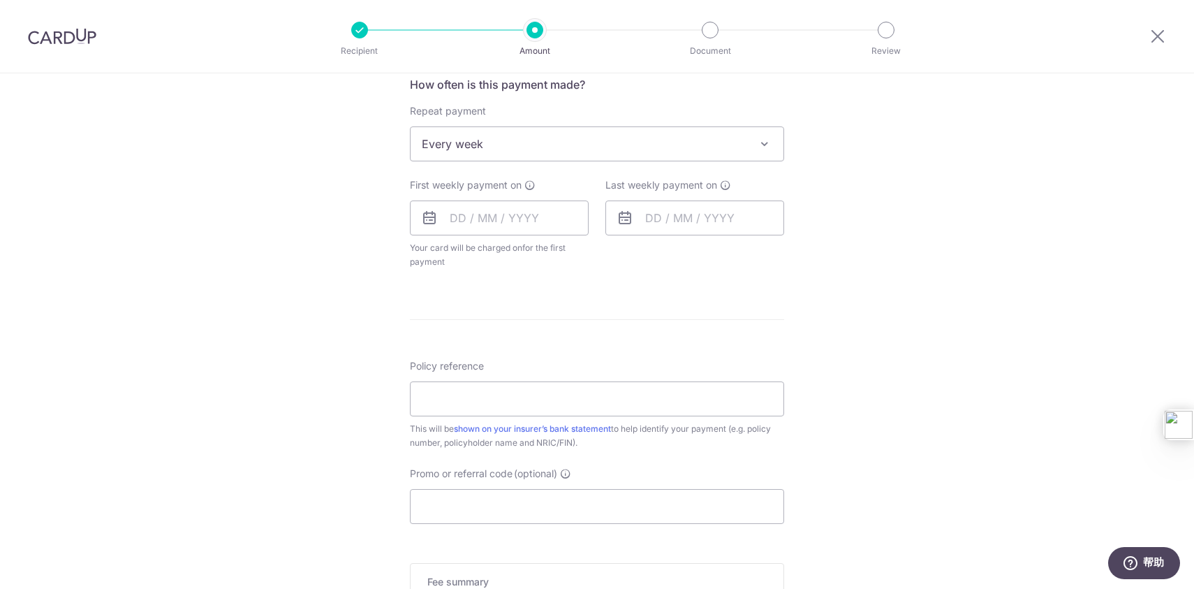
scroll to position [540, 0]
click at [460, 214] on input "text" at bounding box center [499, 215] width 179 height 35
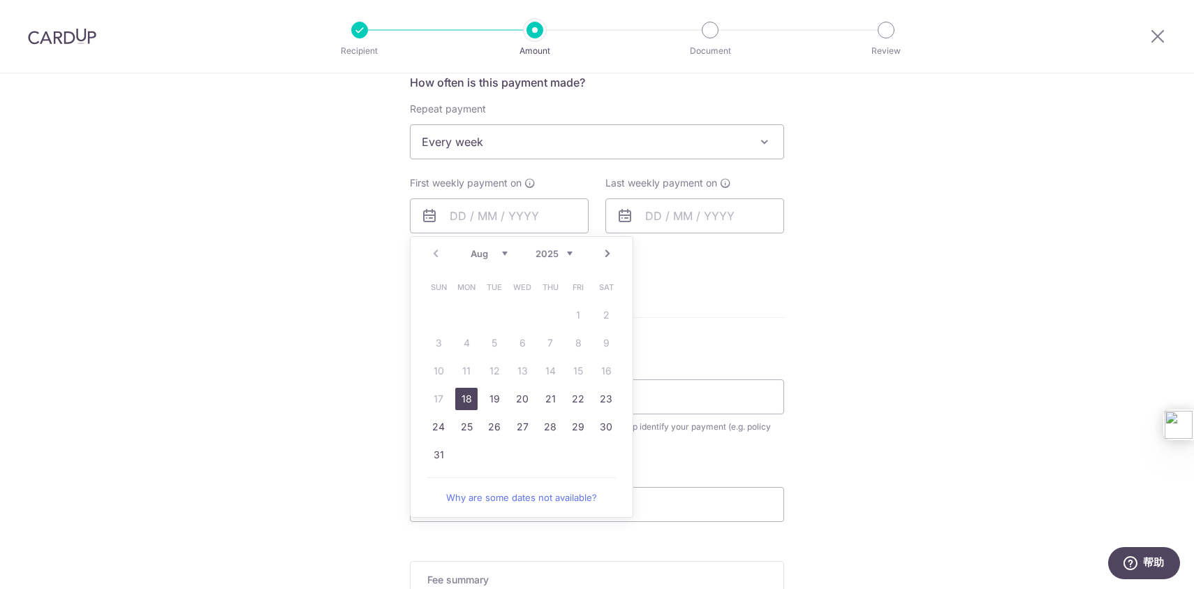
click at [464, 396] on link "18" at bounding box center [466, 399] width 22 height 22
type input "18/08/2025"
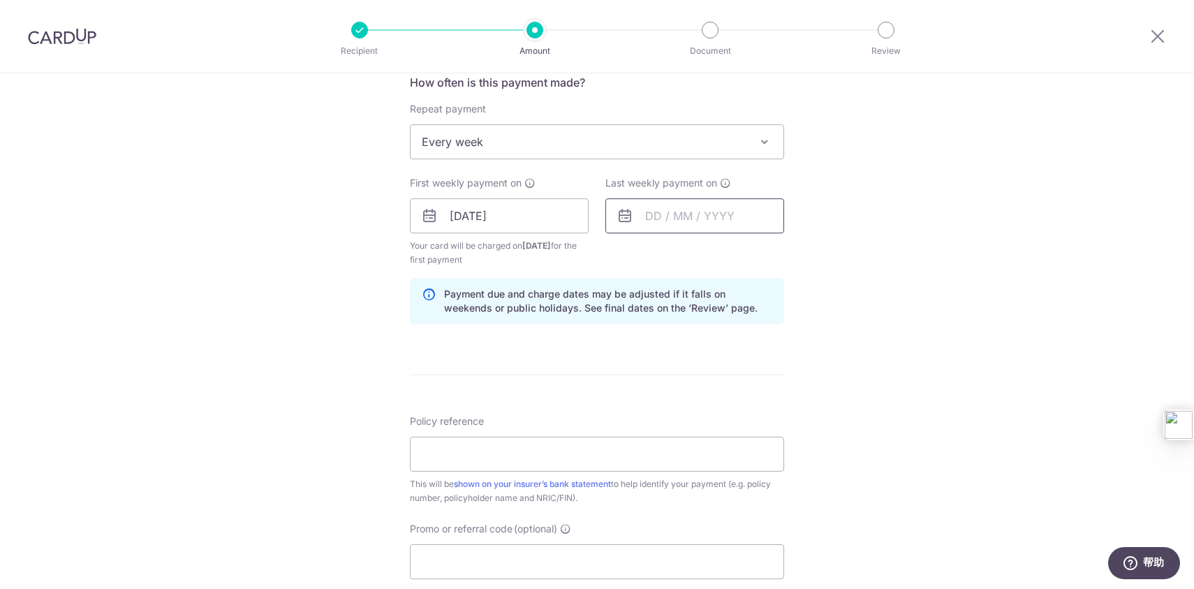
click at [656, 220] on input "text" at bounding box center [694, 215] width 179 height 35
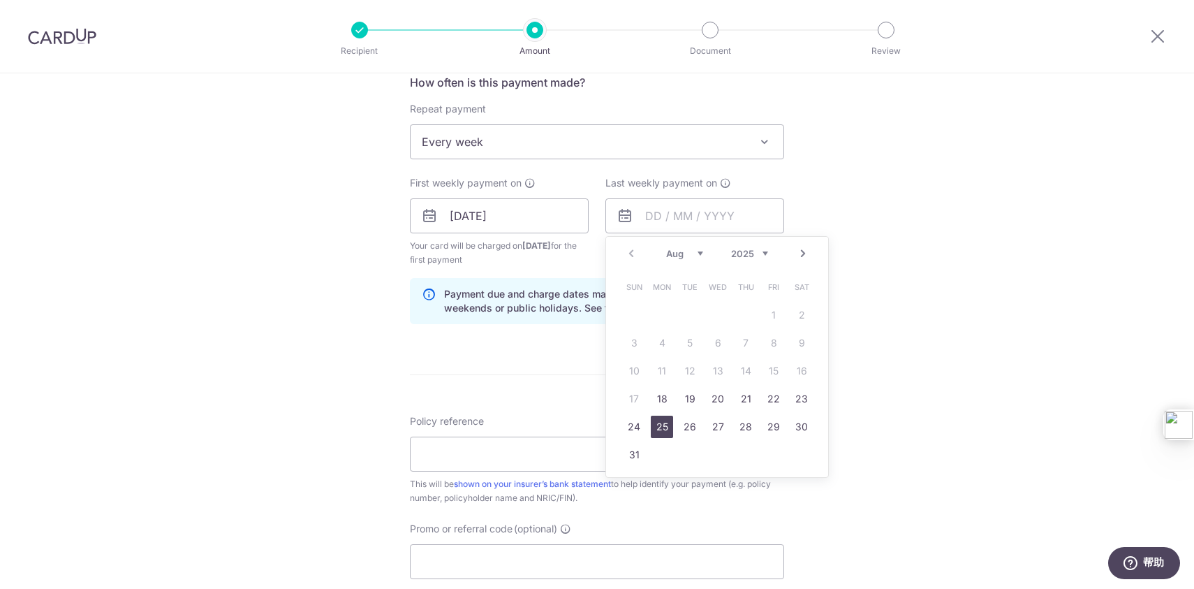
click at [659, 428] on link "25" at bounding box center [662, 427] width 22 height 22
type input "25/08/2025"
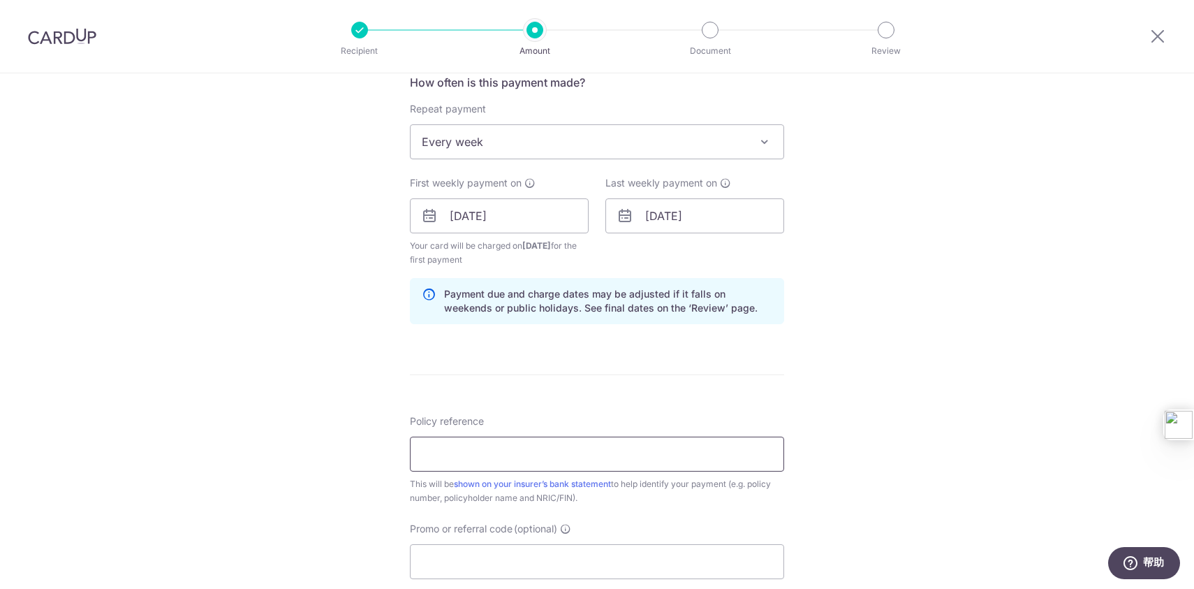
click at [527, 458] on input "Policy reference" at bounding box center [597, 453] width 374 height 35
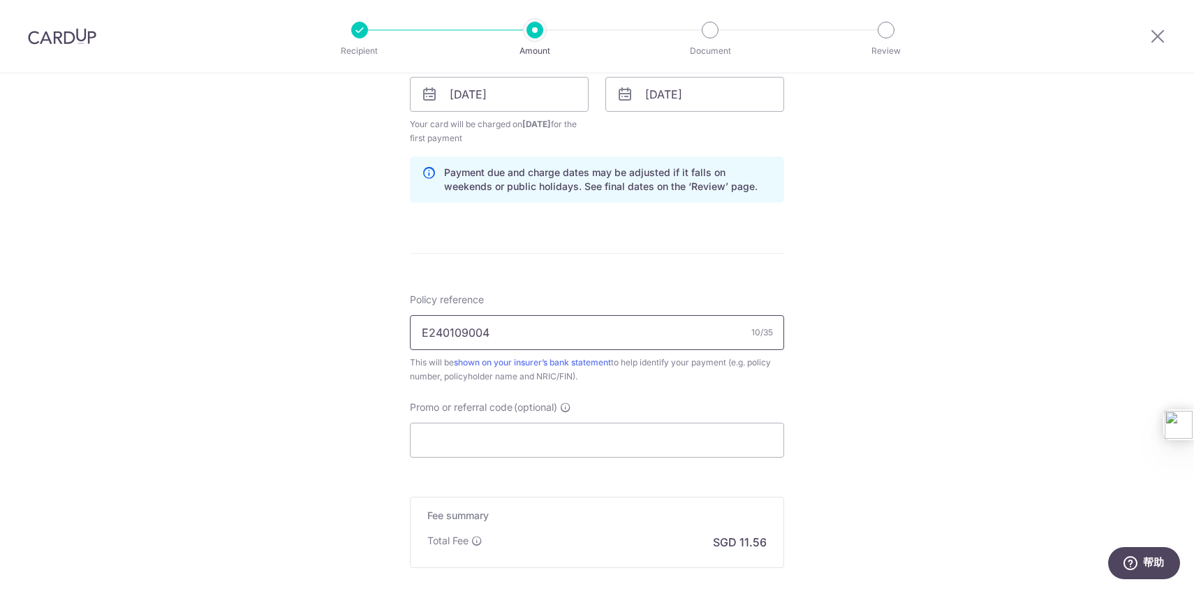
scroll to position [696, 0]
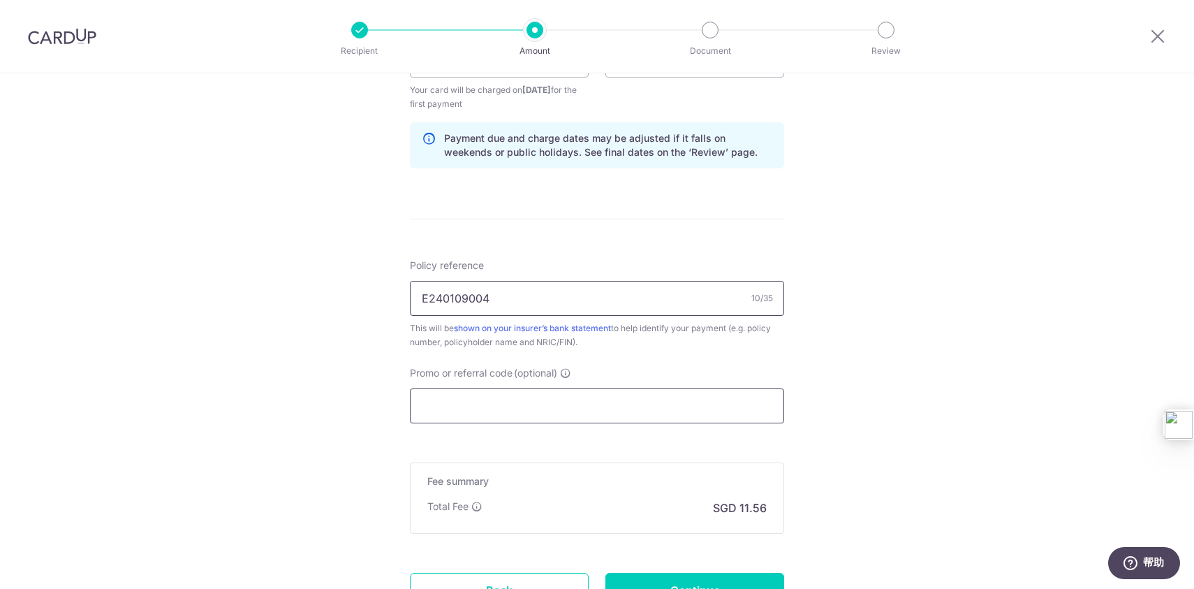
type input "E240109004"
click at [481, 422] on input "Promo or referral code (optional)" at bounding box center [597, 405] width 374 height 35
paste input "REC185"
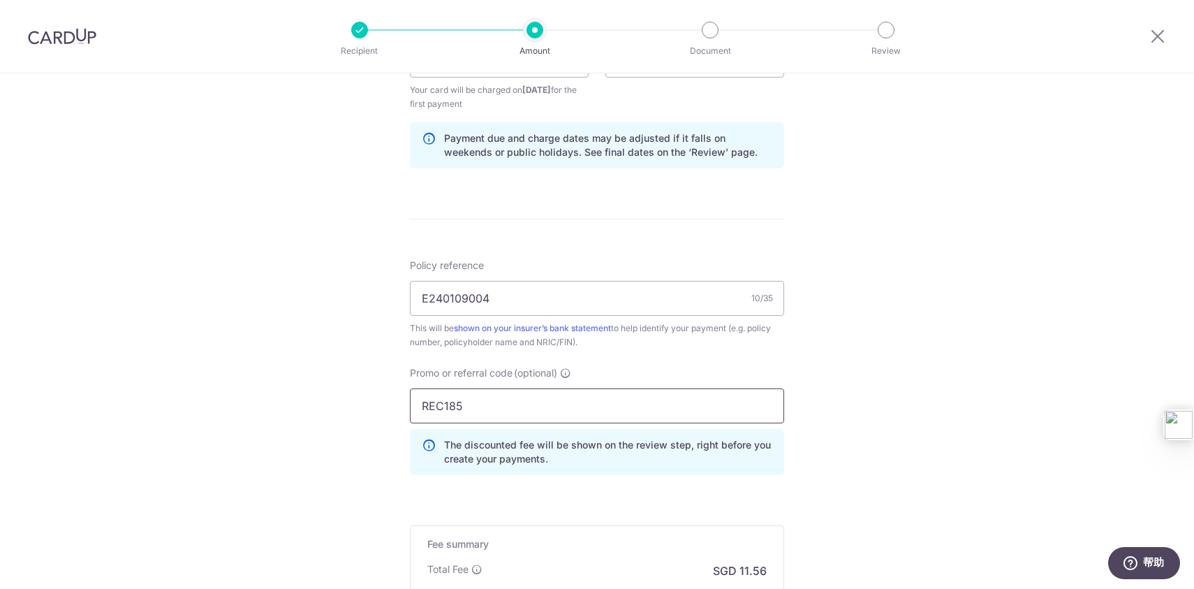
type input "REC185"
click at [966, 343] on div "Tell us more about your payment Enter payment amount SGD 444.70 444.70 Select C…" at bounding box center [597, 76] width 1194 height 1397
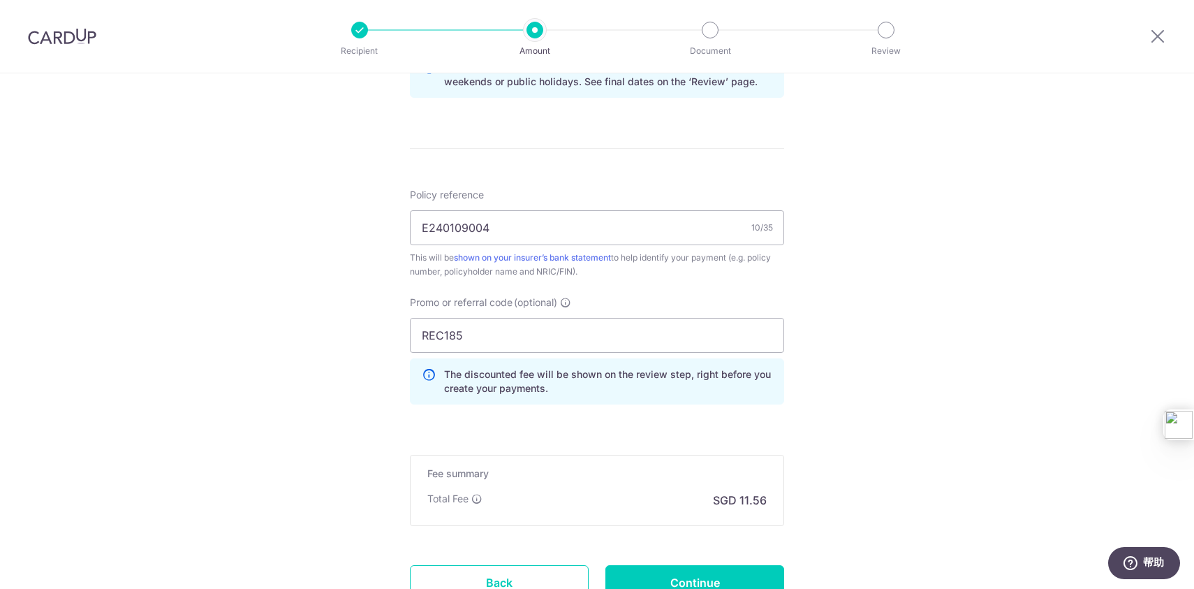
scroll to position [882, 0]
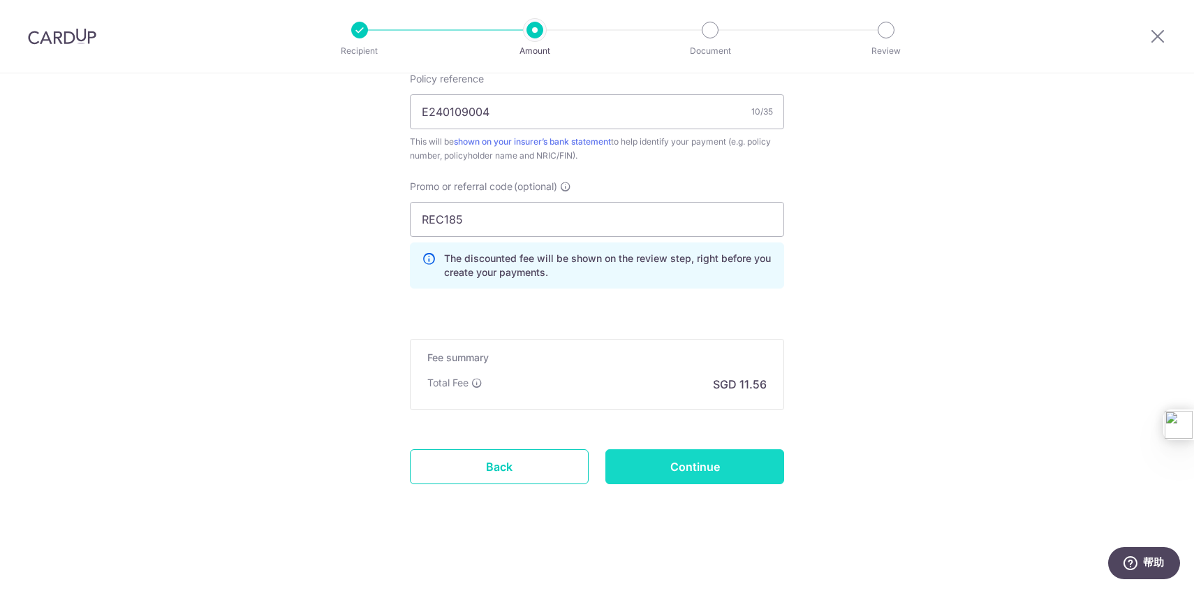
click at [719, 480] on input "Continue" at bounding box center [694, 466] width 179 height 35
type input "Create Schedule"
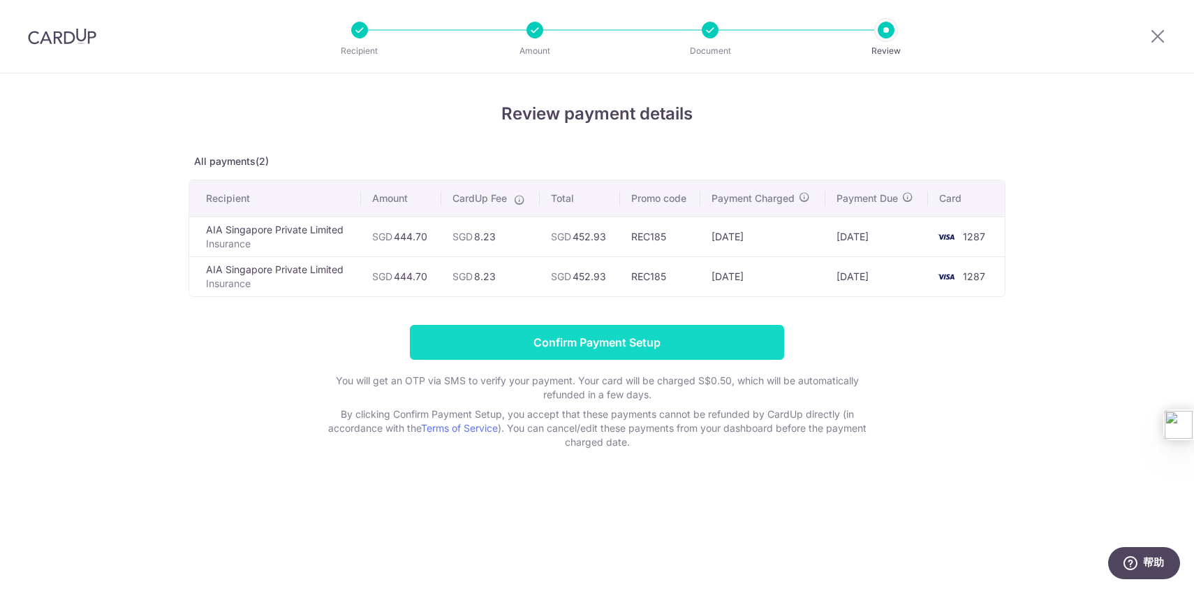
click at [638, 337] on input "Confirm Payment Setup" at bounding box center [597, 342] width 374 height 35
